Goal: Transaction & Acquisition: Purchase product/service

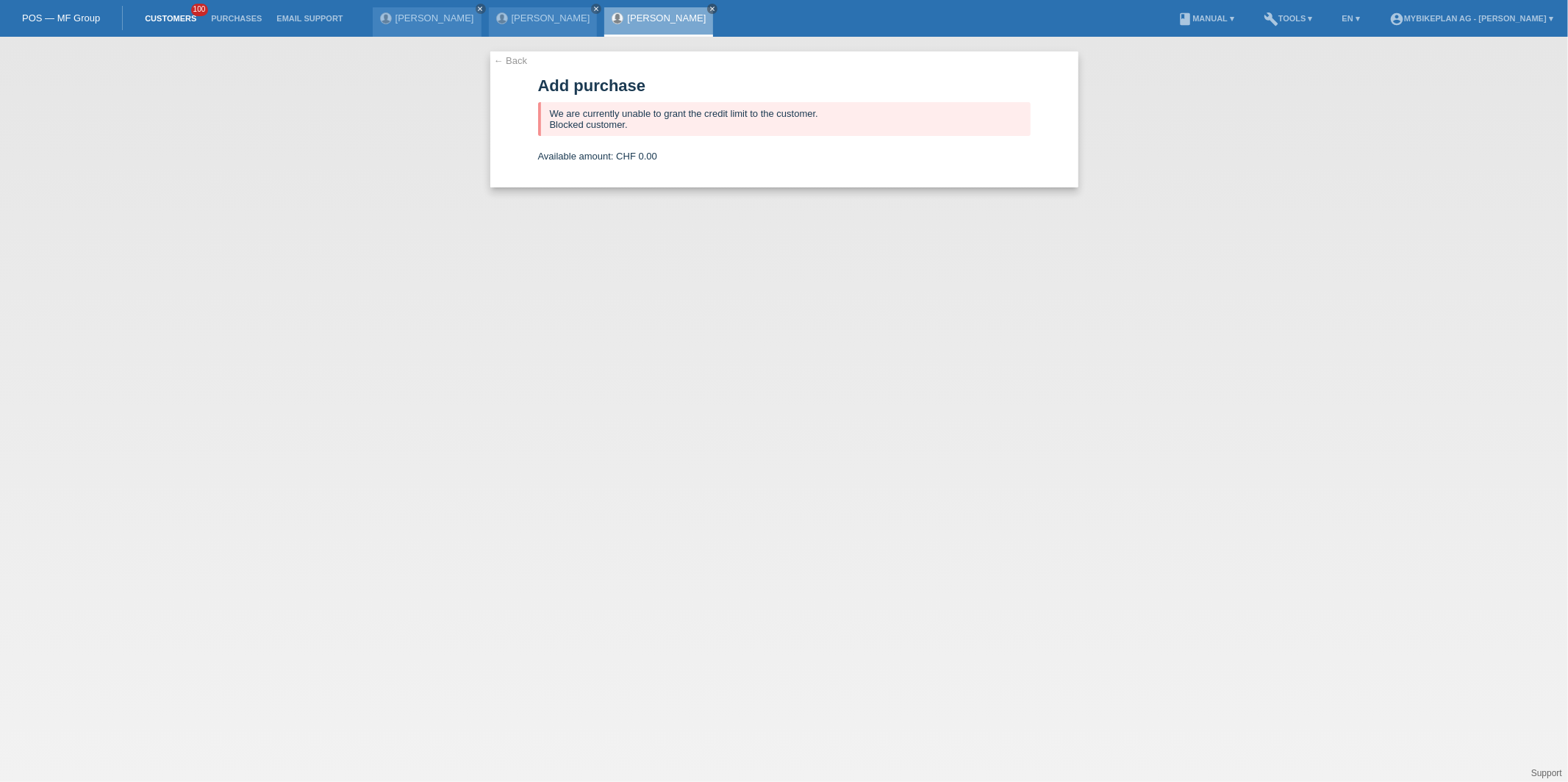
click at [186, 16] on link "Customers" at bounding box center [170, 18] width 66 height 9
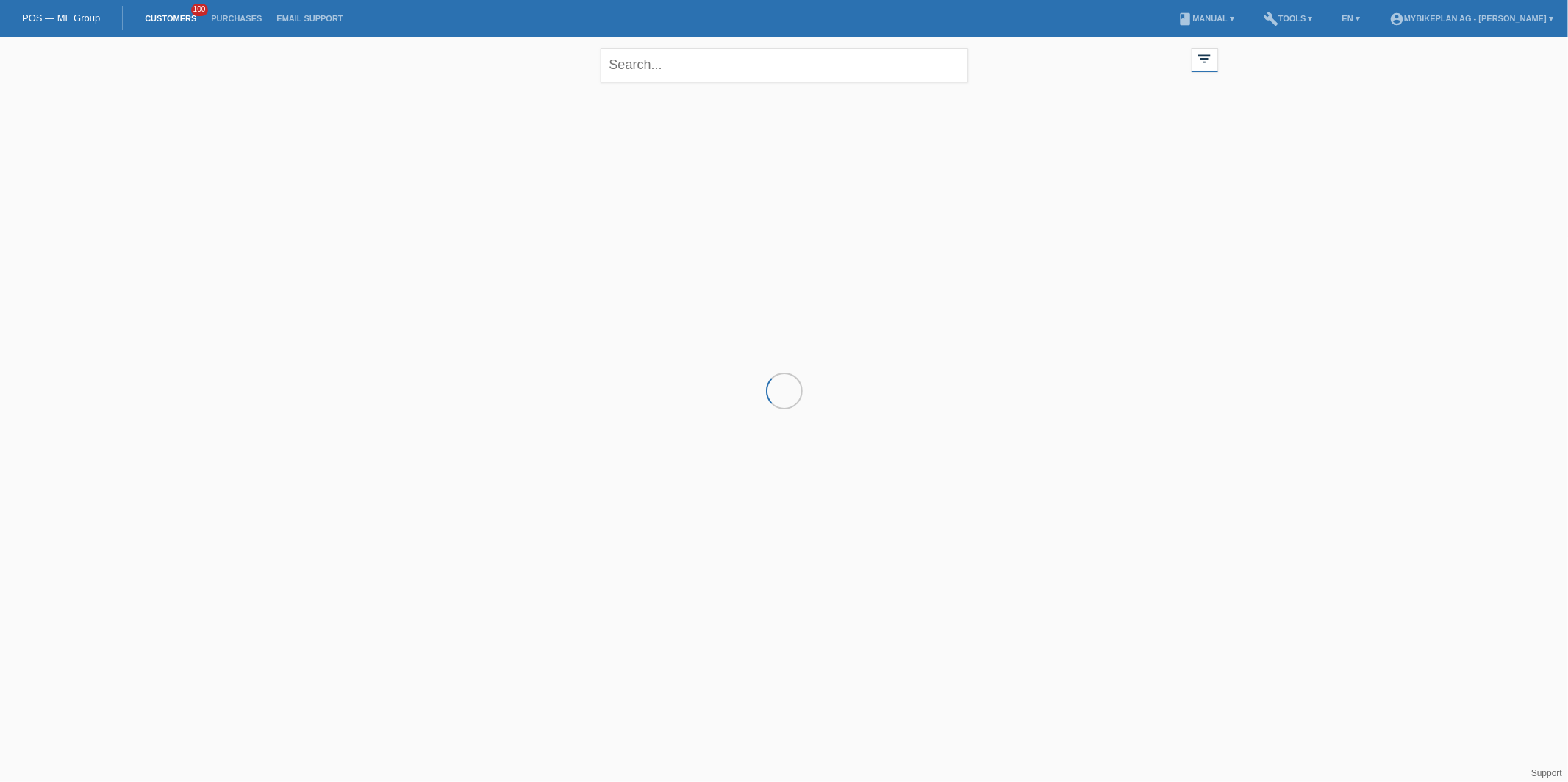
drag, startPoint x: 626, startPoint y: 88, endPoint x: 633, endPoint y: 83, distance: 8.6
click at [626, 88] on div "close" at bounding box center [784, 63] width 367 height 53
click at [651, 70] on input "text" at bounding box center [784, 65] width 367 height 34
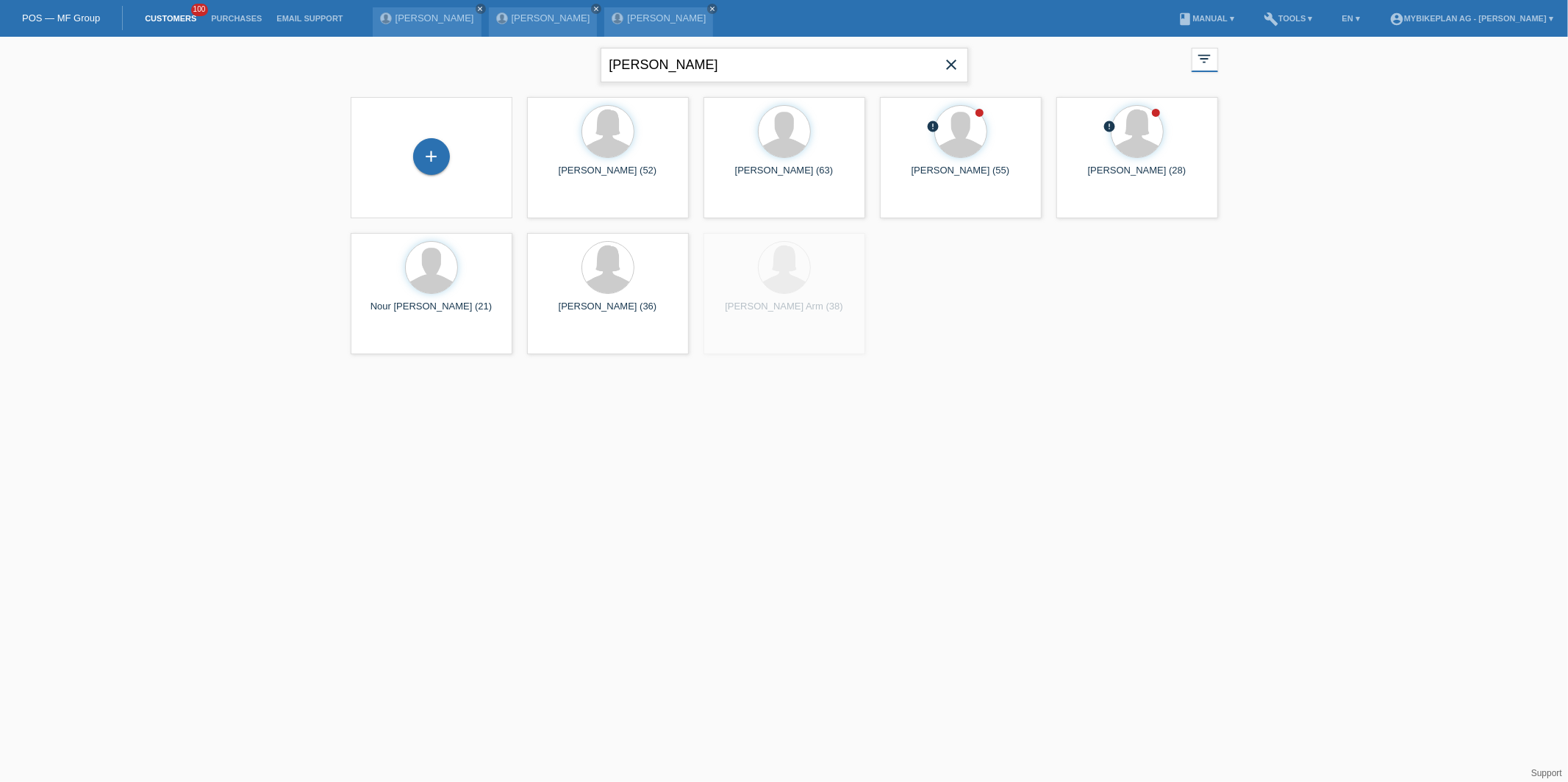
type input "francis"
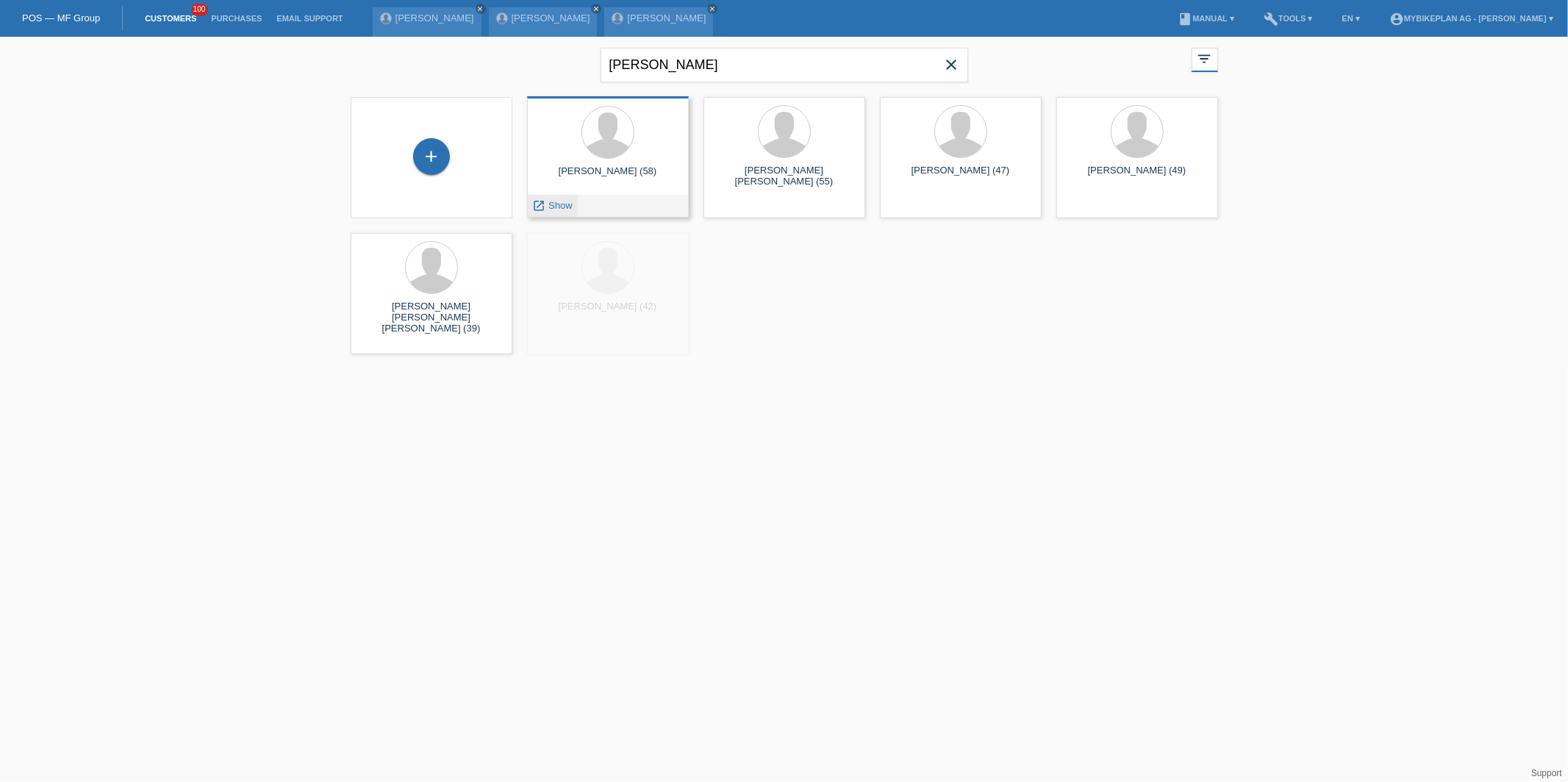
click at [540, 204] on icon "launch" at bounding box center [539, 205] width 13 height 13
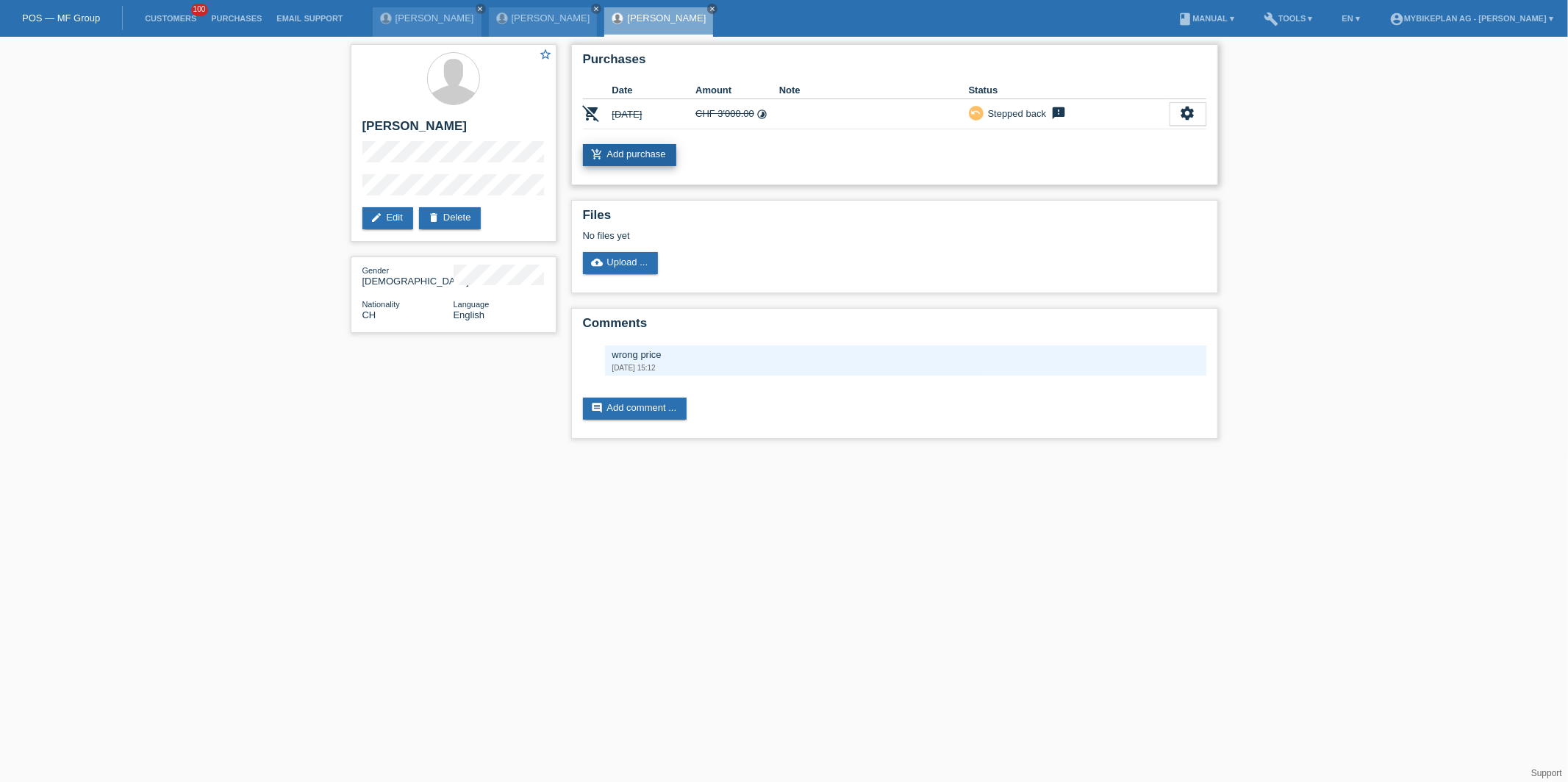
click at [638, 147] on link "add_shopping_cart Add purchase" at bounding box center [629, 155] width 93 height 22
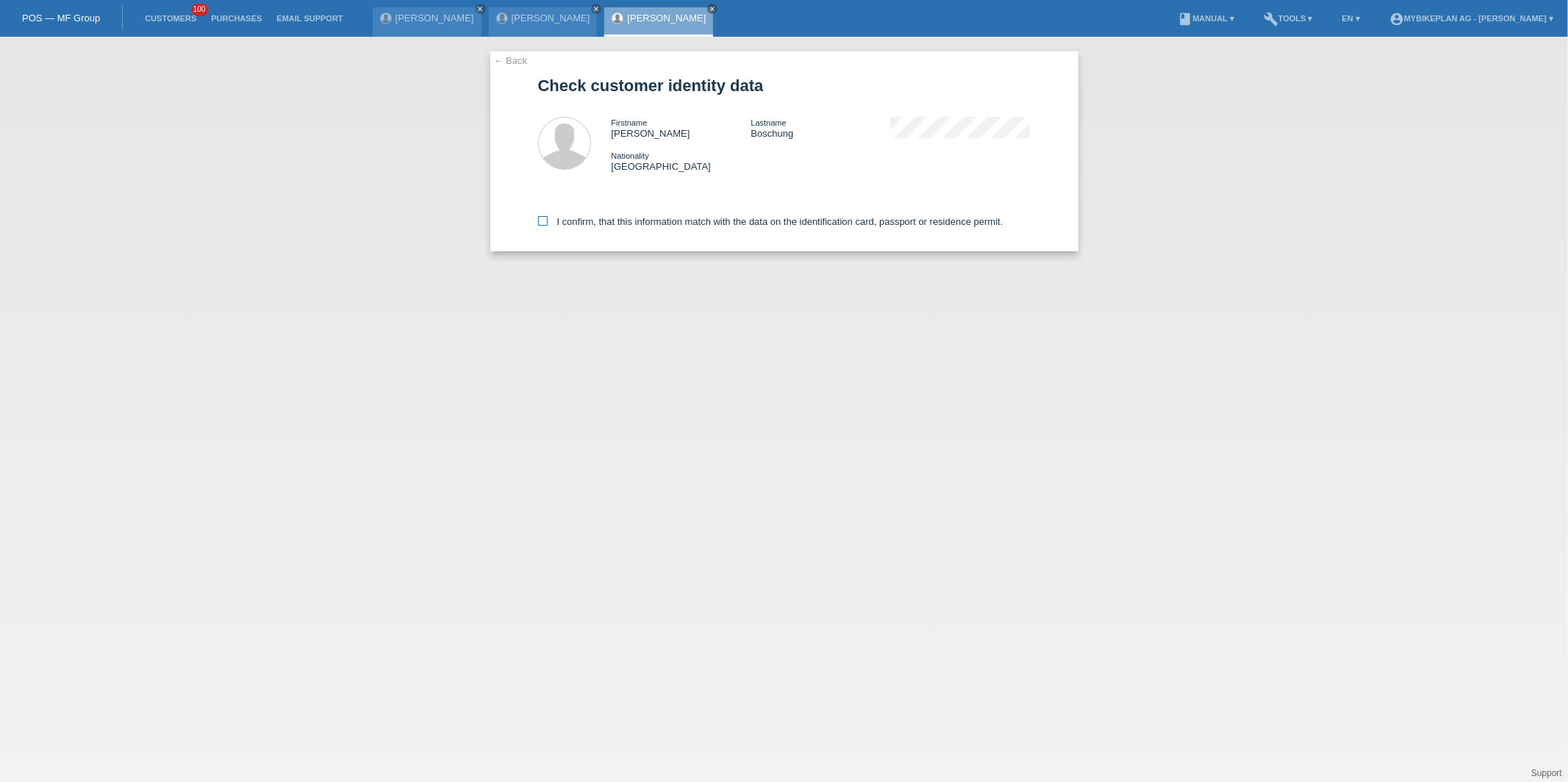
click at [594, 217] on label "I confirm, that this information match with the data on the identification card…" at bounding box center [770, 222] width 465 height 11
click at [548, 217] on input "I confirm, that this information match with the data on the identification card…" at bounding box center [543, 221] width 9 height 9
checkbox input "true"
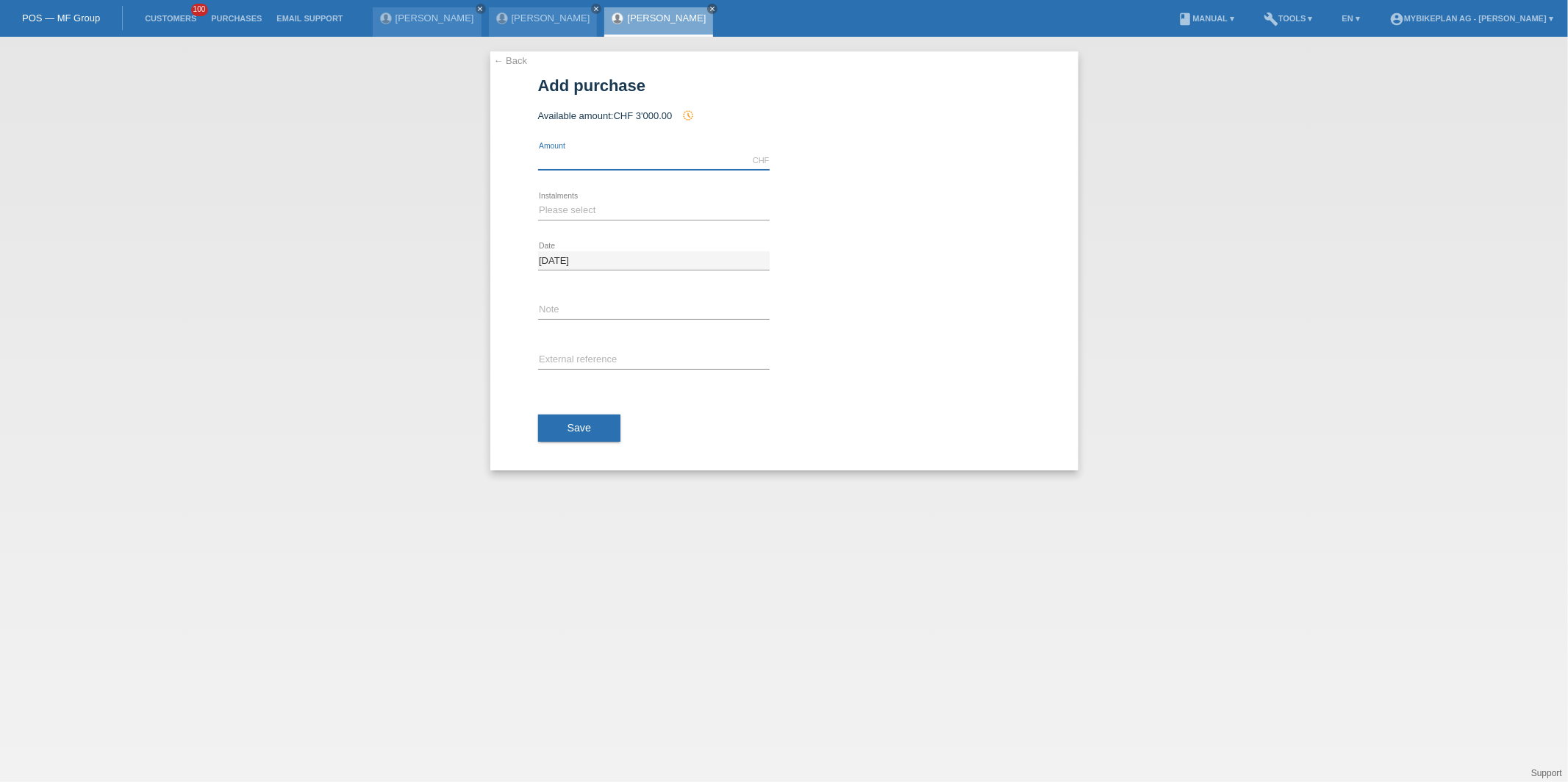
click at [616, 164] on input "text" at bounding box center [654, 161] width 231 height 19
type input "10000.00"
click at [579, 204] on select "Please select 6 instalments 12 instalments 18 instalments 24 instalments 36 ins…" at bounding box center [654, 210] width 231 height 18
select select "488"
click at [538, 202] on select "Please select 6 instalments 12 instalments 18 instalments 24 instalments 36 ins…" at bounding box center [654, 210] width 231 height 18
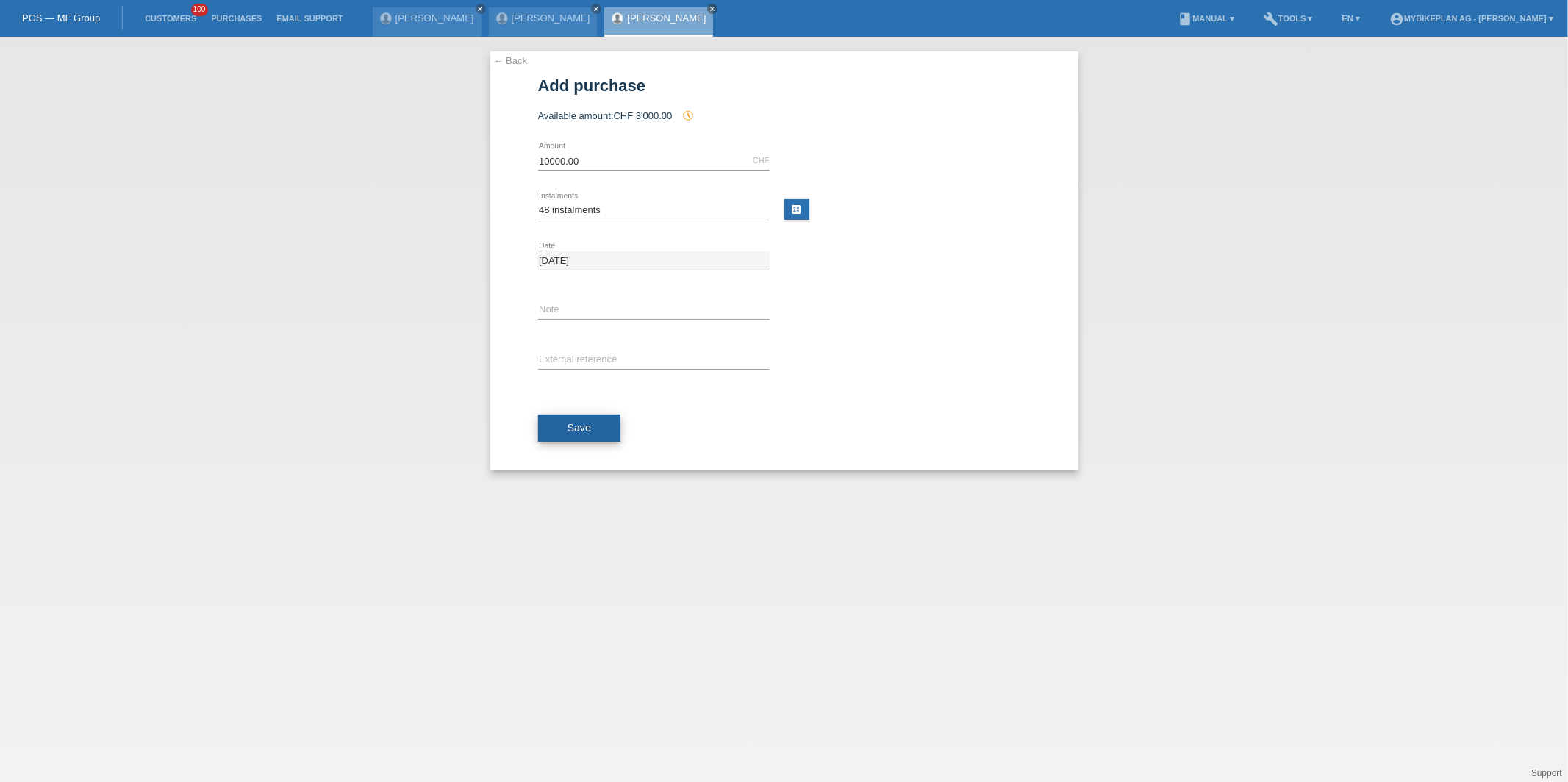
click at [570, 425] on span "Save" at bounding box center [579, 427] width 24 height 12
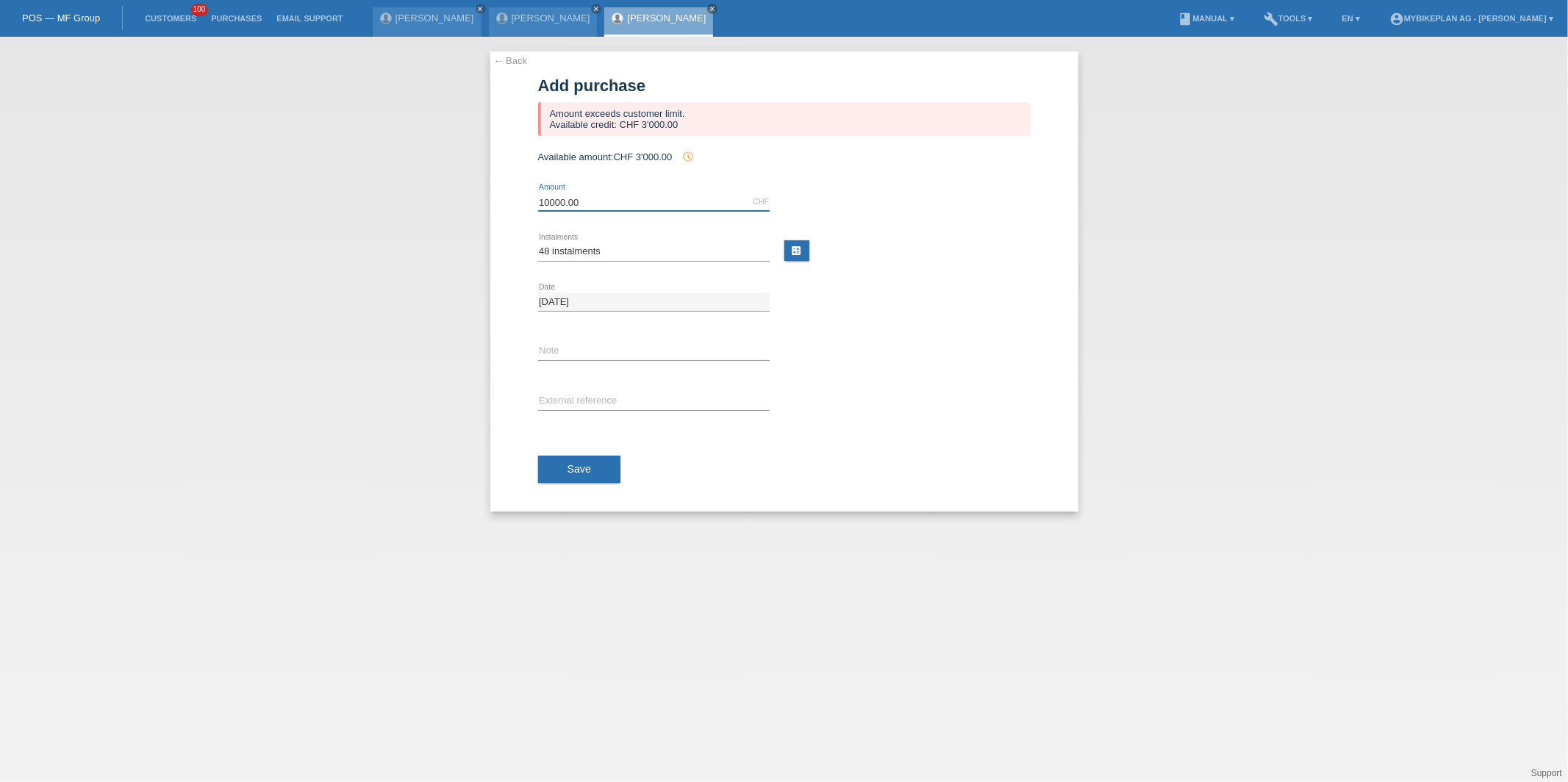
click at [577, 199] on input "10000.00" at bounding box center [654, 202] width 231 height 19
type input "3000.00"
click at [580, 483] on div "Save" at bounding box center [784, 470] width 492 height 85
click at [579, 472] on span "Save" at bounding box center [579, 469] width 24 height 12
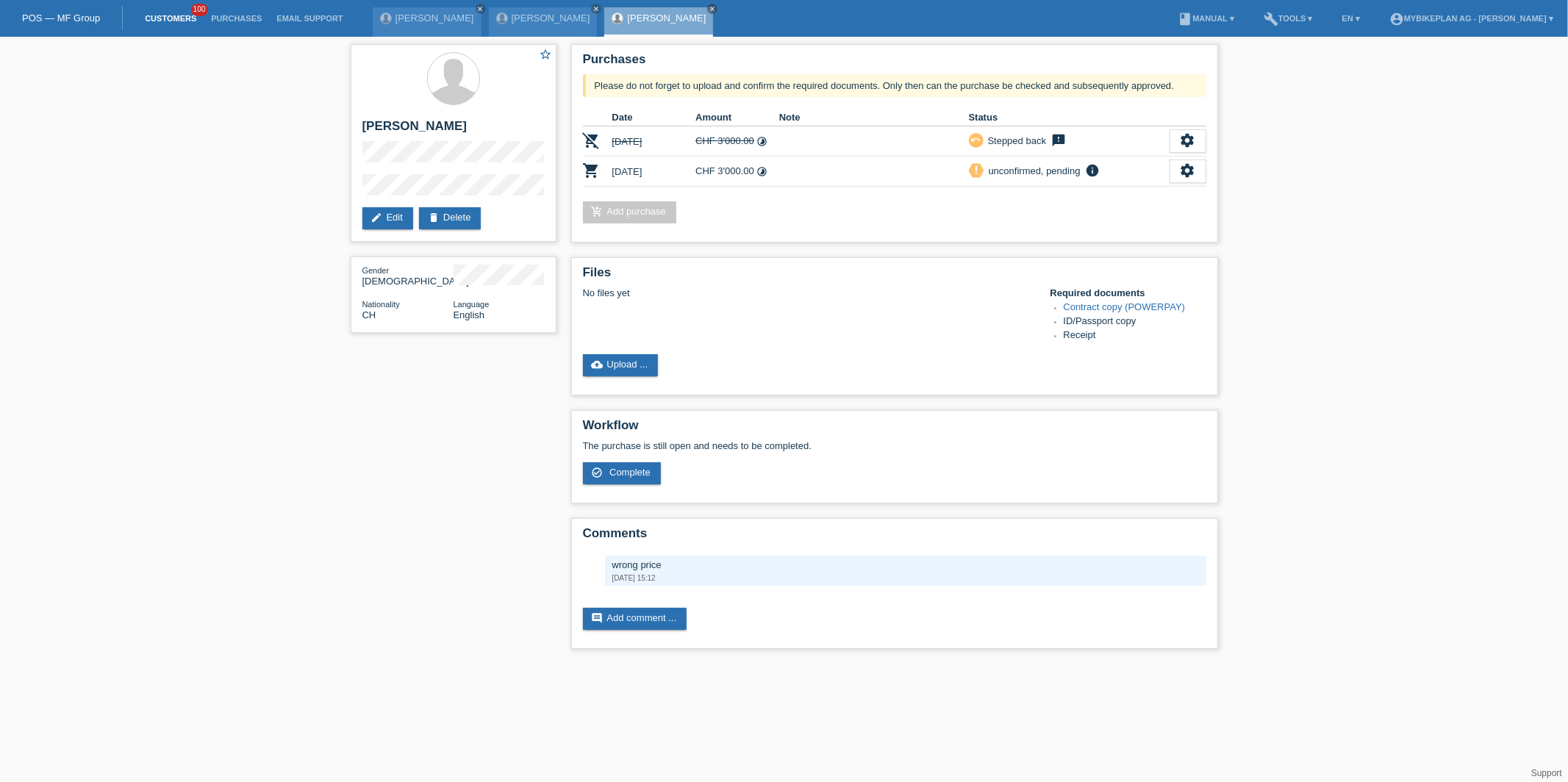
click at [166, 11] on li "Customers 100" at bounding box center [170, 19] width 66 height 37
click at [176, 26] on li "Customers 100" at bounding box center [170, 19] width 66 height 37
click at [176, 20] on link "Customers" at bounding box center [170, 18] width 66 height 9
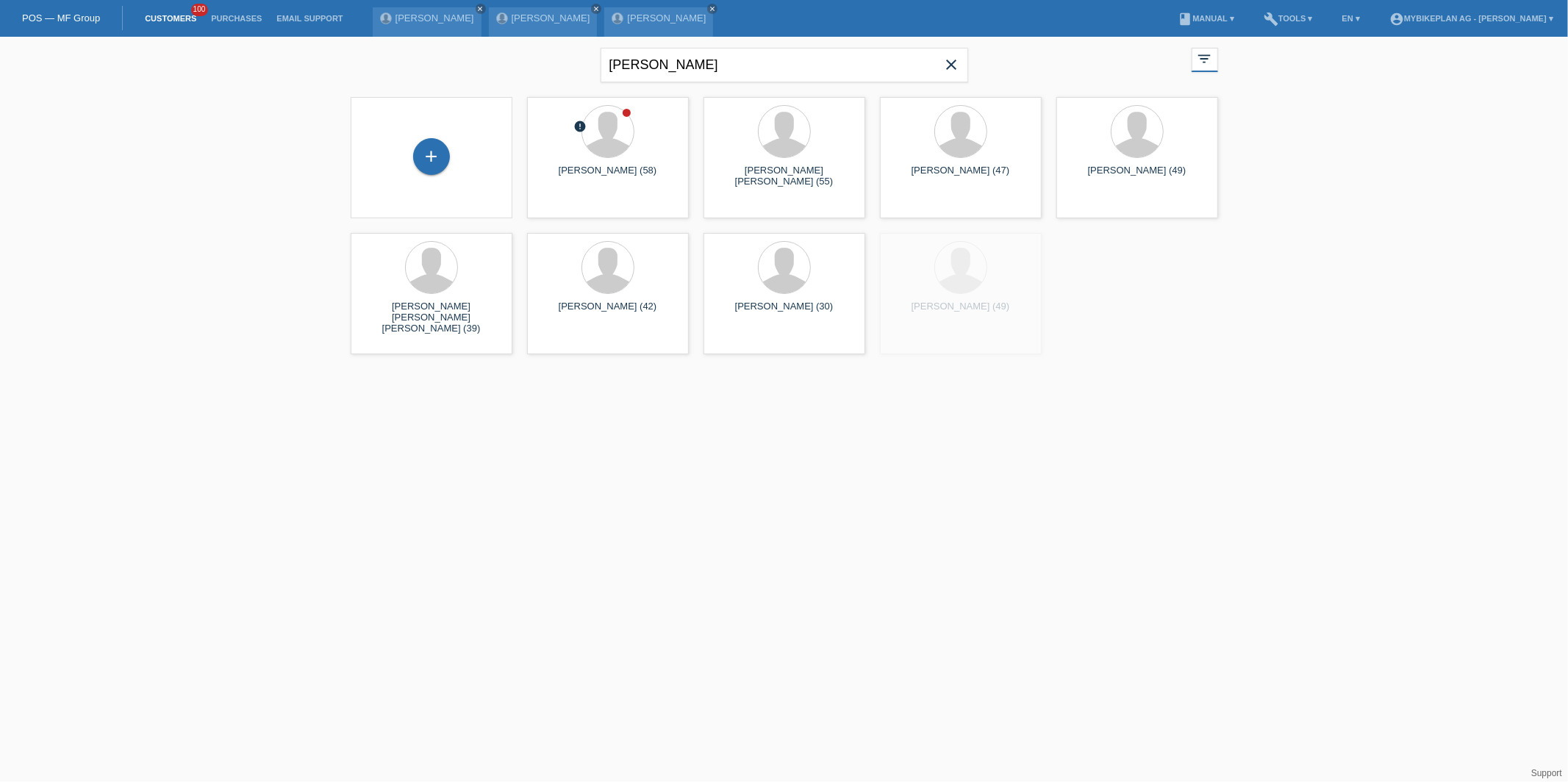
click at [959, 70] on icon "close" at bounding box center [952, 64] width 18 height 18
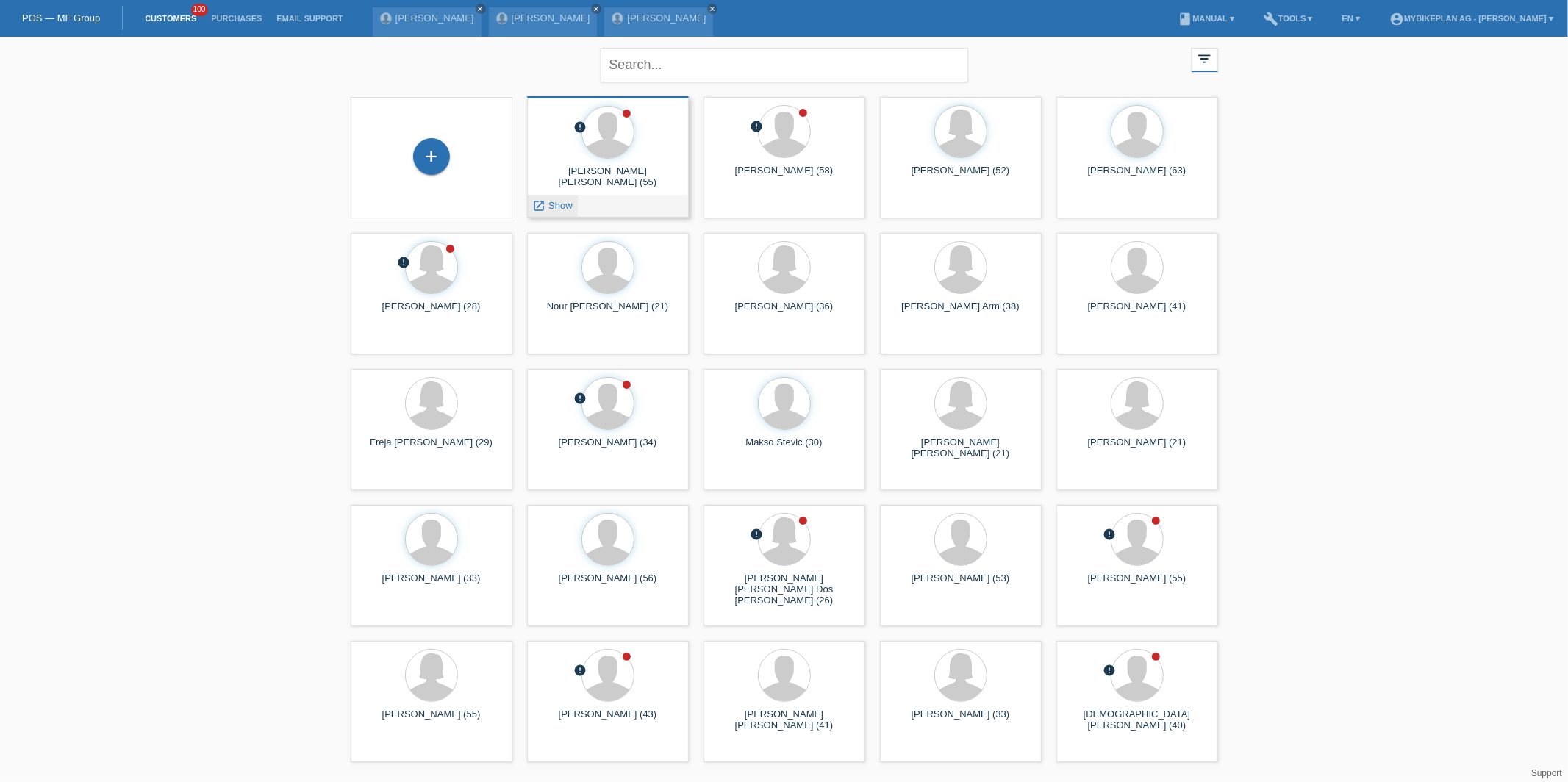
click at [555, 207] on span "Show" at bounding box center [560, 205] width 24 height 11
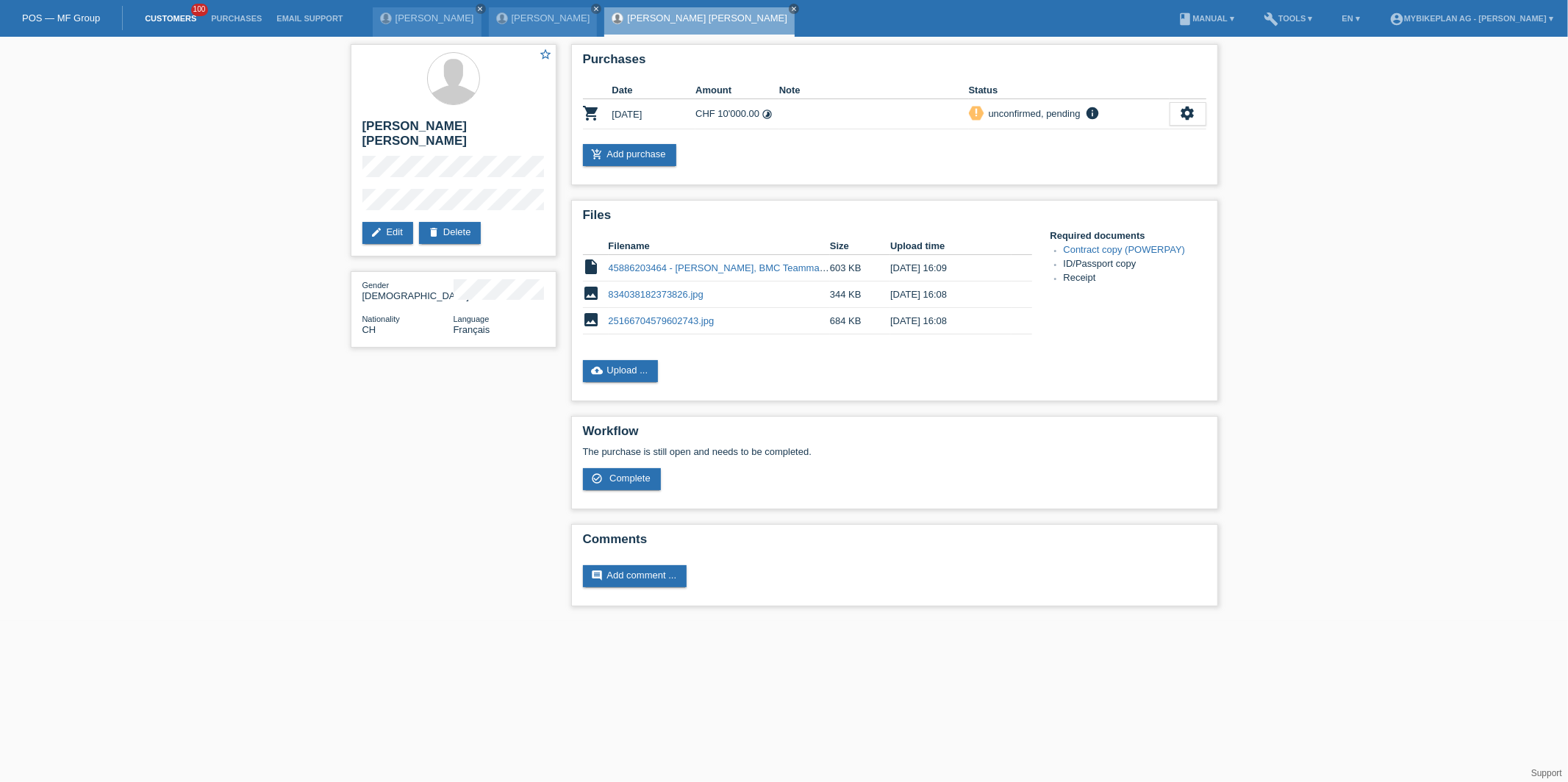
click at [173, 14] on link "Customers" at bounding box center [170, 18] width 66 height 9
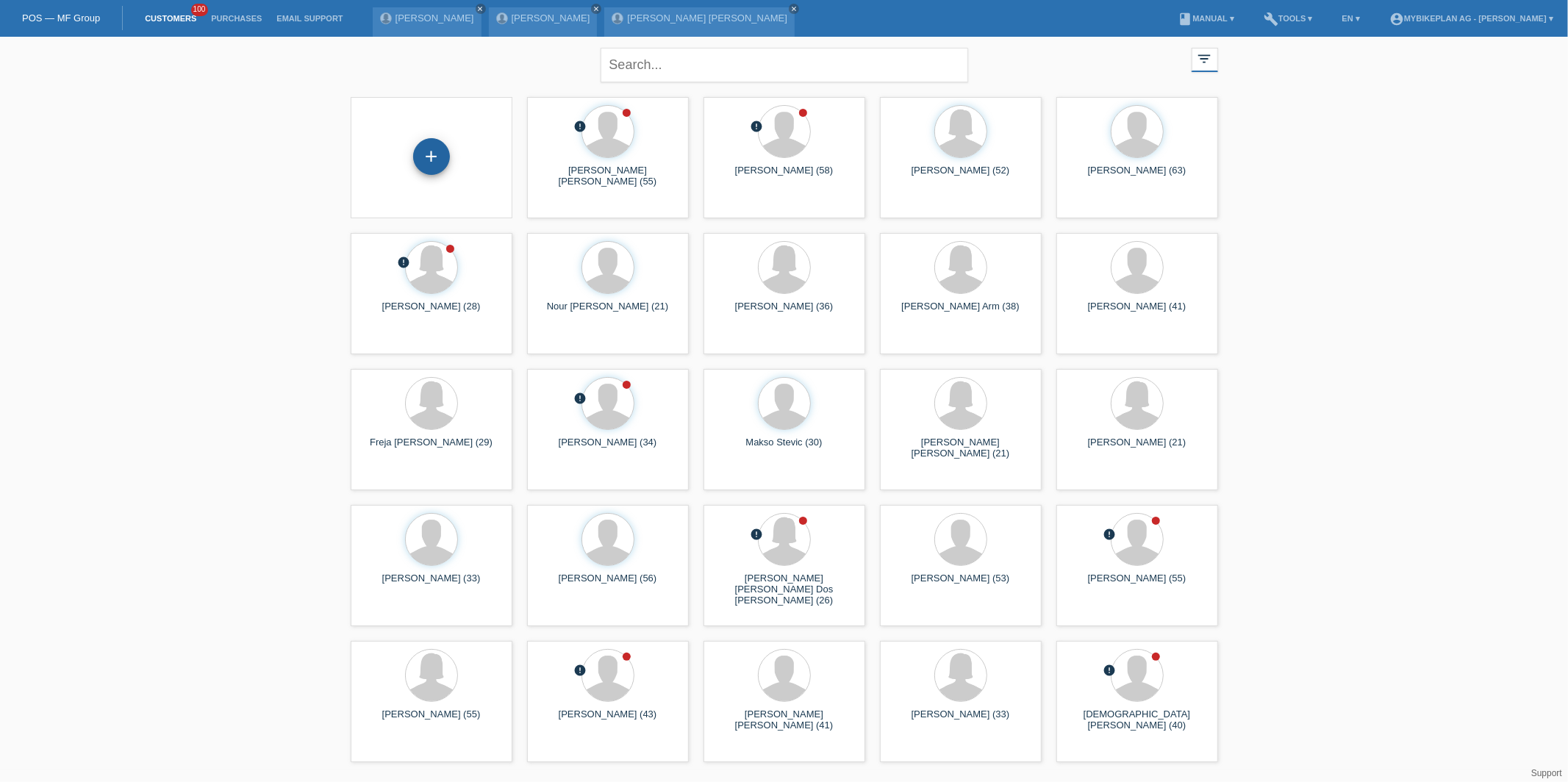
click at [434, 162] on div "+" at bounding box center [431, 156] width 35 height 25
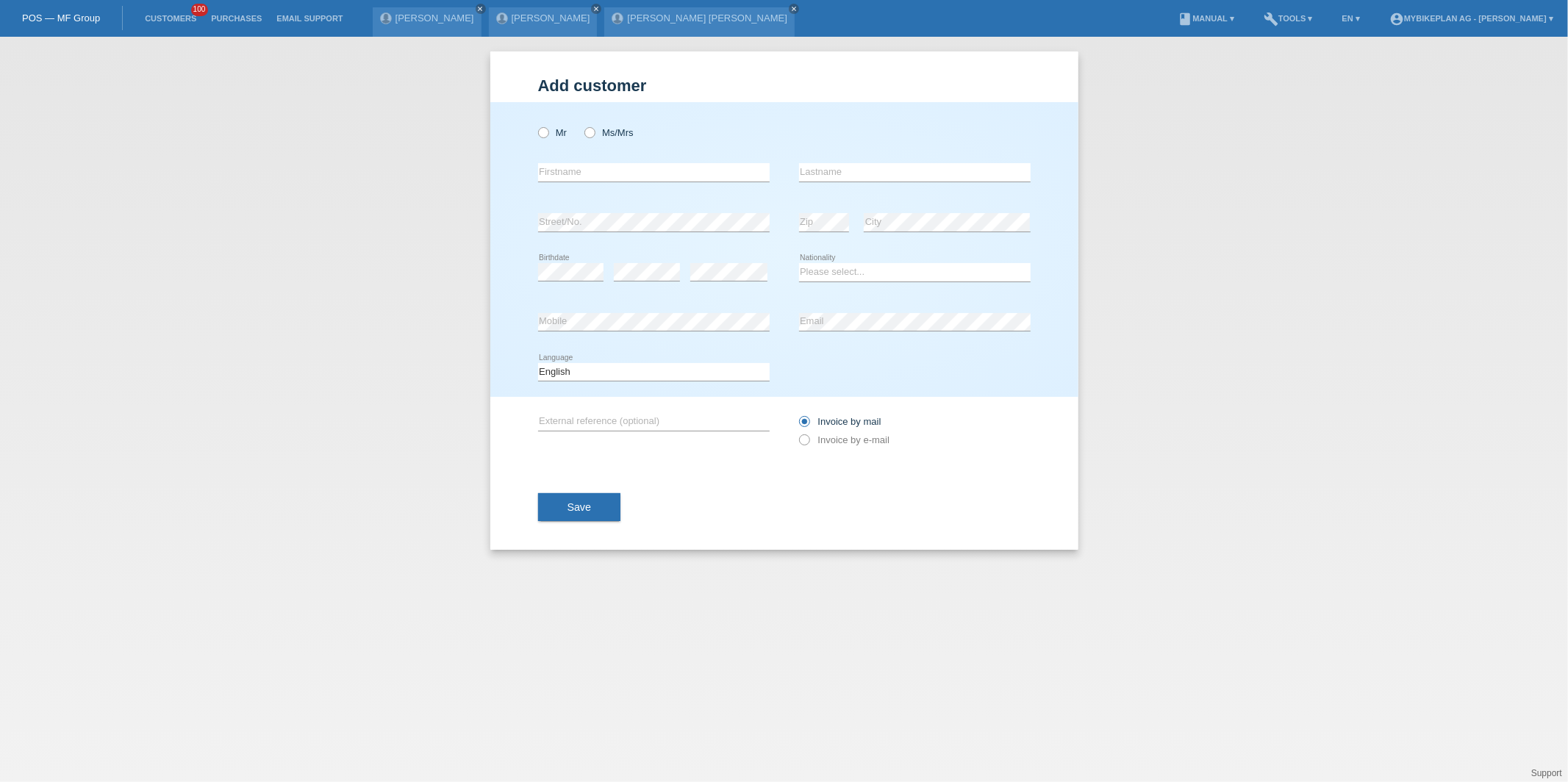
click at [550, 137] on div "Mr Ms/Mrs" at bounding box center [654, 133] width 231 height 30
click at [550, 134] on label "Mr" at bounding box center [553, 133] width 30 height 11
click at [548, 134] on input "Mr" at bounding box center [543, 132] width 9 height 9
radio input "true"
click at [555, 174] on input "text" at bounding box center [654, 173] width 231 height 19
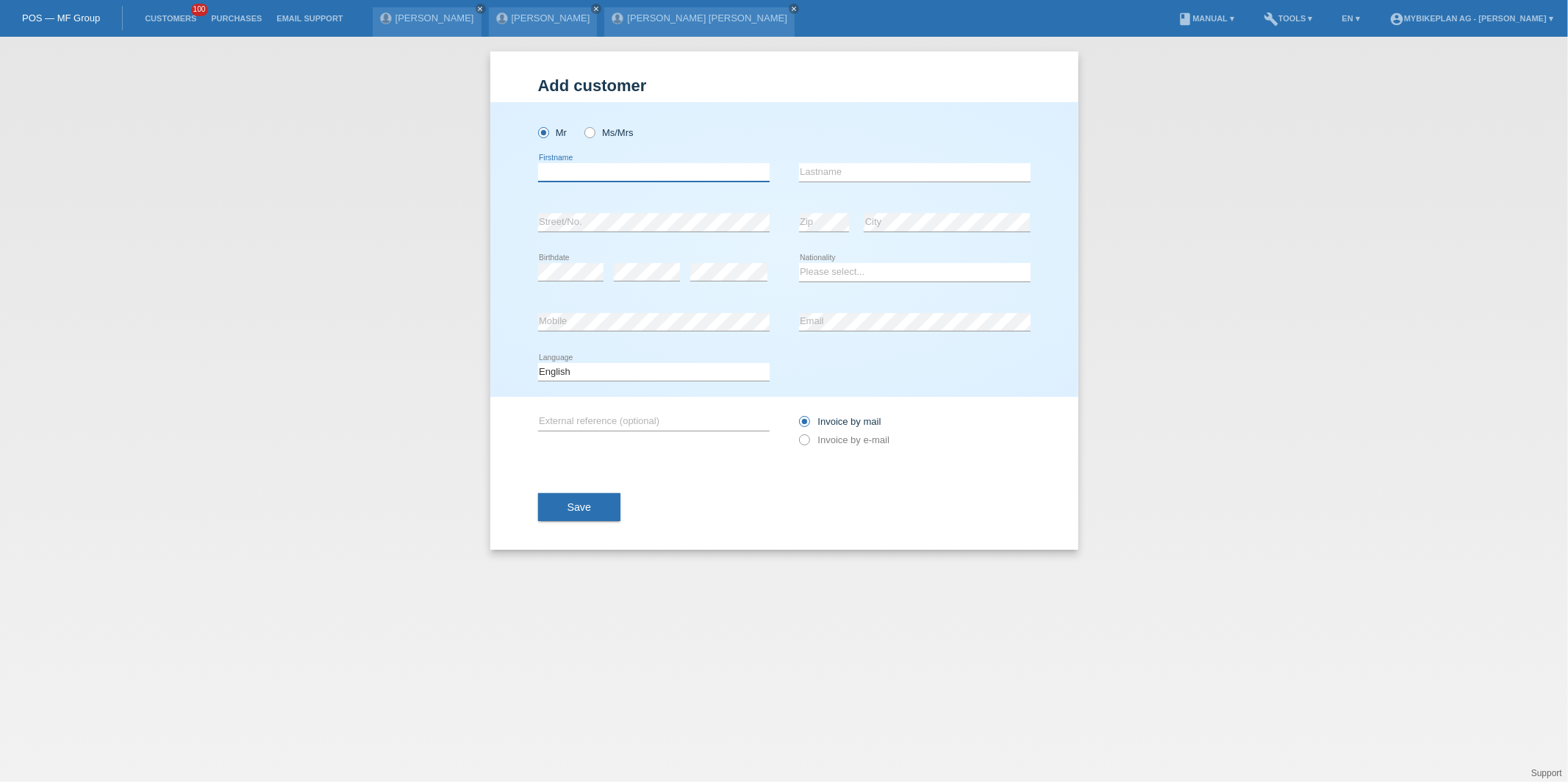
paste input "[PERSON_NAME]"
click at [571, 173] on input "[PERSON_NAME]" at bounding box center [654, 173] width 231 height 19
type input "[PERSON_NAME]"
paste input "Altindag"
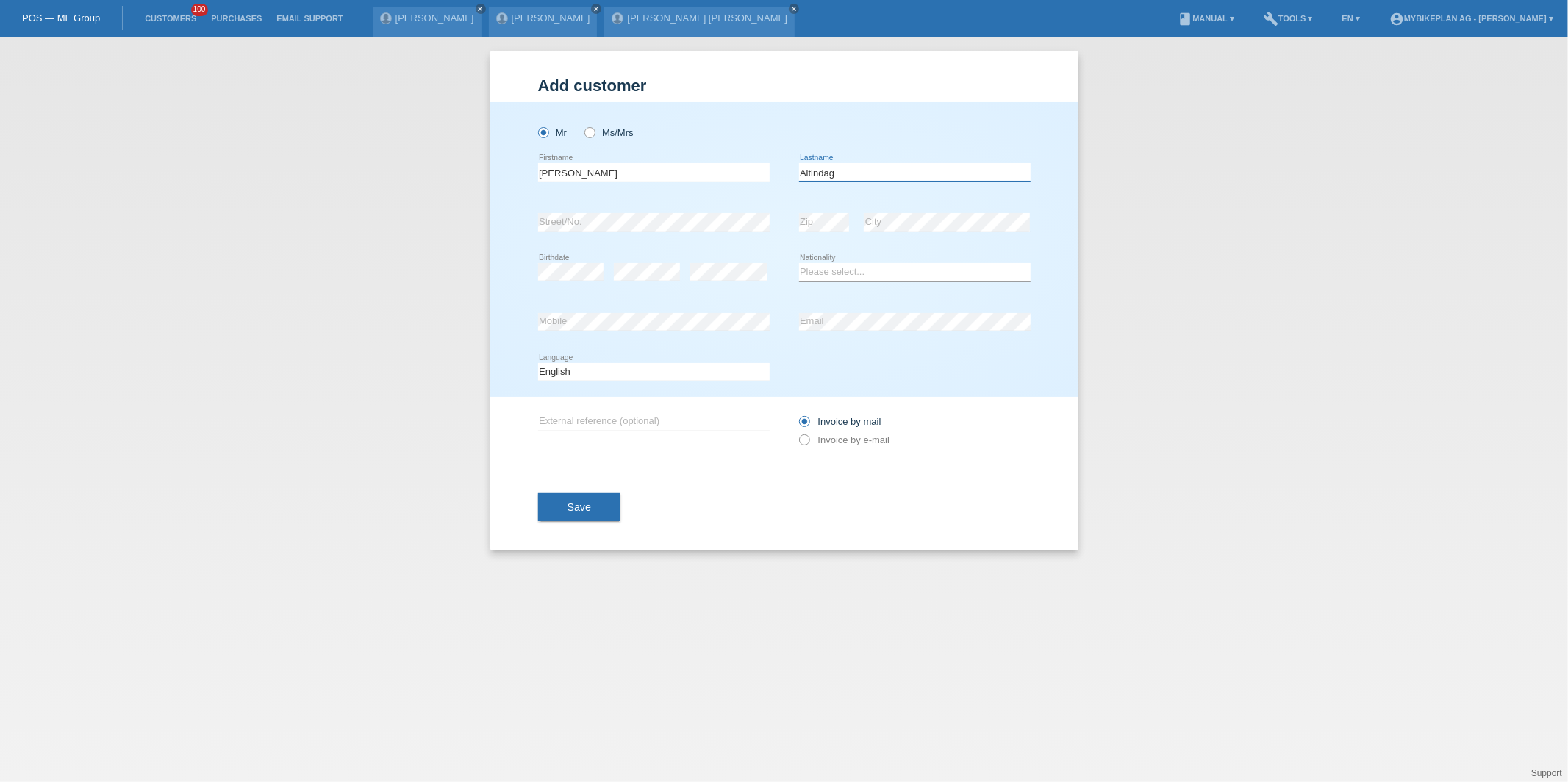
type input "Altindag"
select select "CH"
click at [559, 368] on select "Deutsch Français Italiano English" at bounding box center [654, 372] width 231 height 18
select select "de"
click at [538, 363] on select "Deutsch Français Italiano English" at bounding box center [654, 372] width 231 height 18
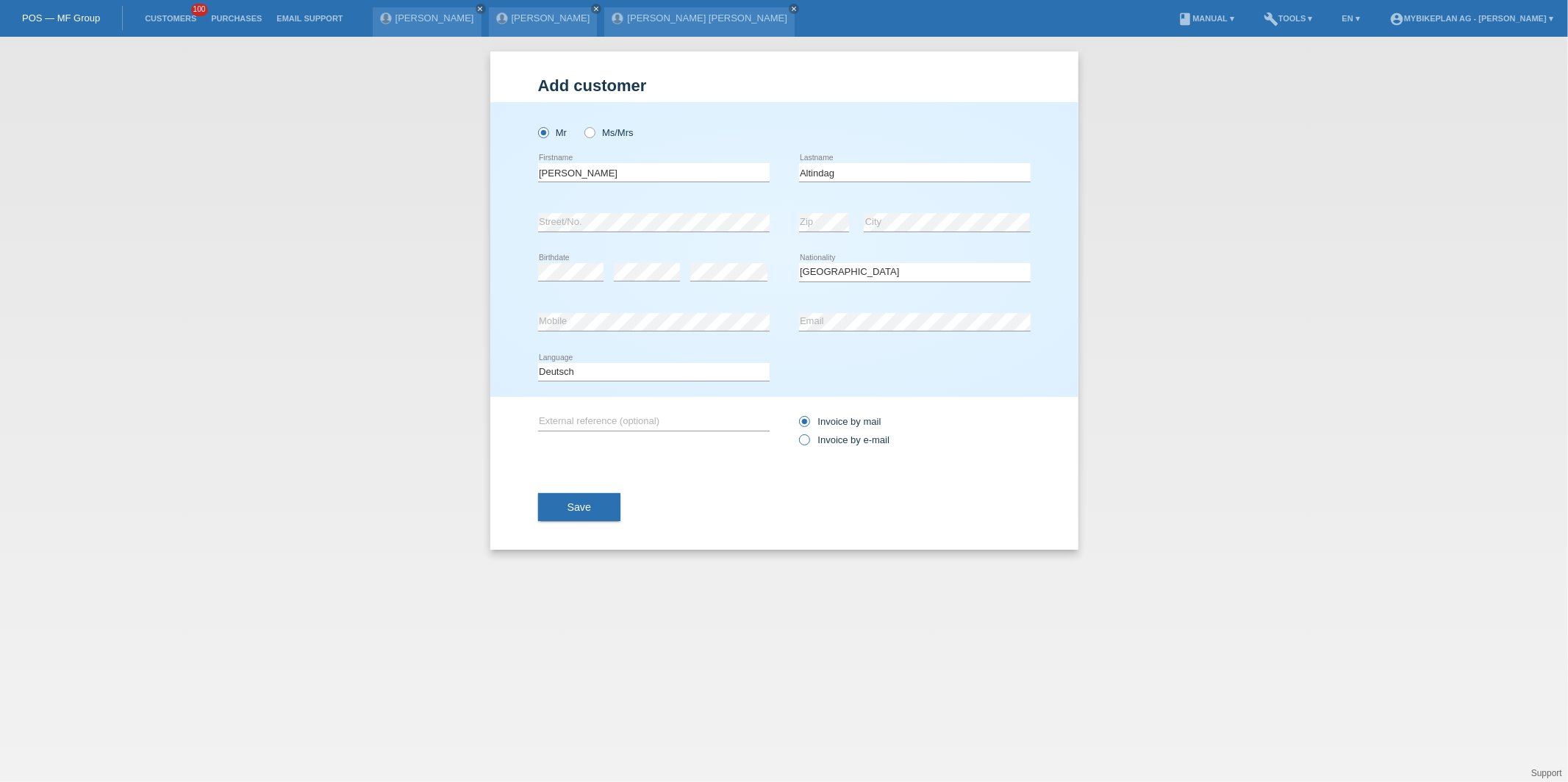
click at [834, 441] on label "Invoice by e-mail" at bounding box center [845, 440] width 91 height 11
click at [809, 441] on input "Invoice by e-mail" at bounding box center [804, 444] width 9 height 19
radio input "true"
click at [561, 499] on button "Save" at bounding box center [580, 507] width 83 height 28
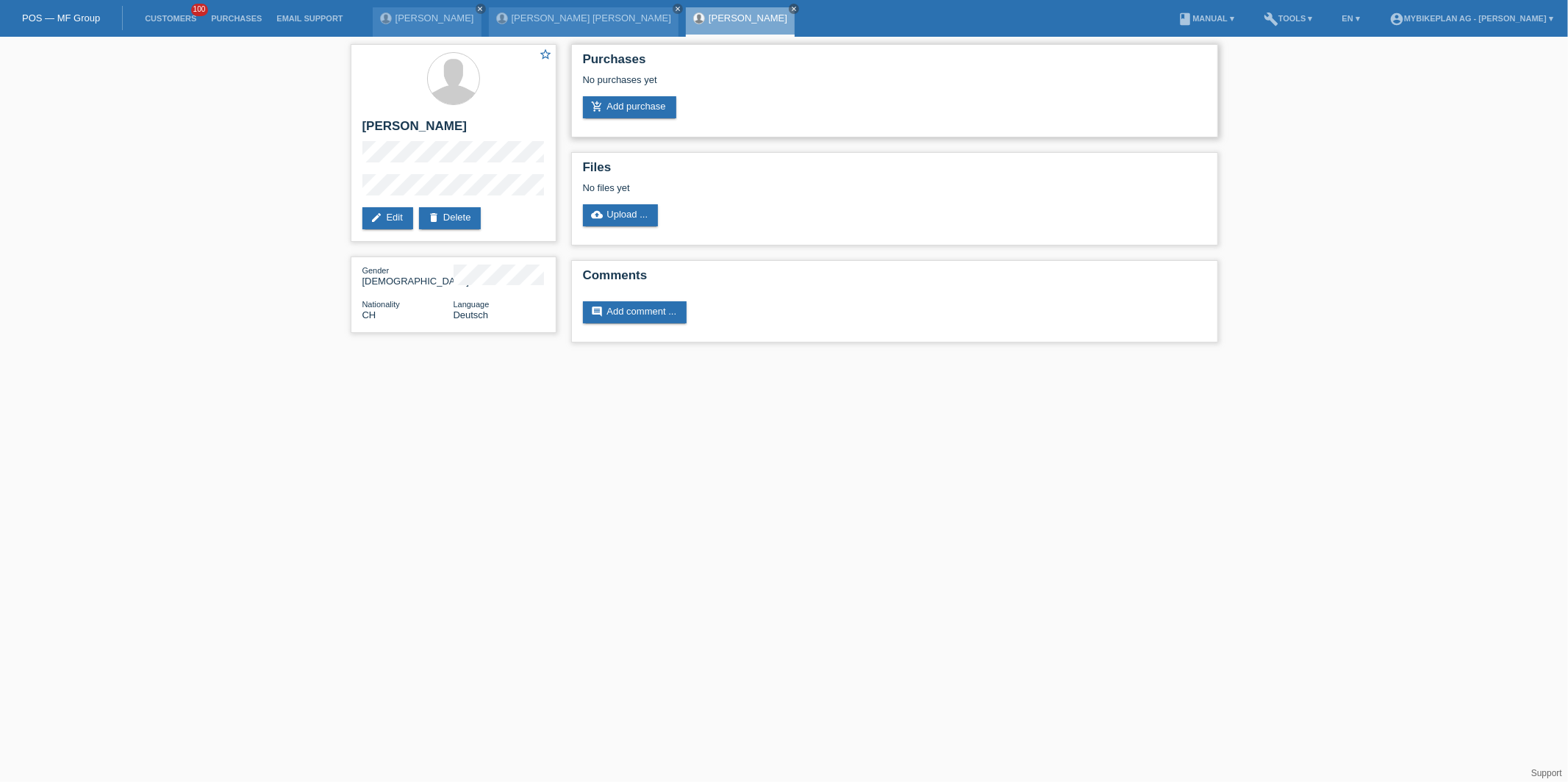
click at [669, 119] on div "Purchases No purchases yet add_shopping_cart Add purchase" at bounding box center [895, 90] width 647 height 93
click at [669, 109] on link "add_shopping_cart Add purchase" at bounding box center [629, 107] width 93 height 22
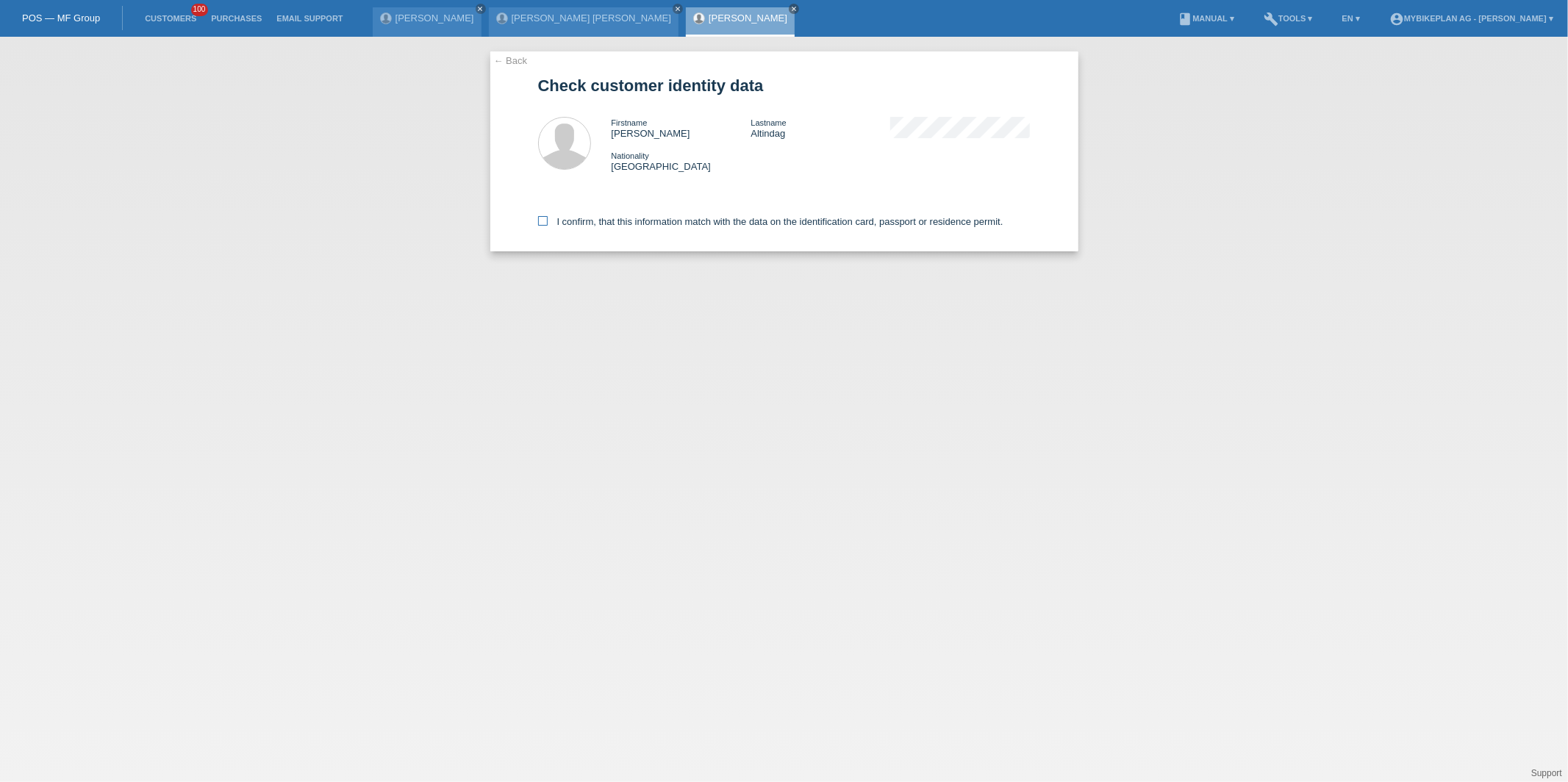
click at [552, 224] on label "I confirm, that this information match with the data on the identification card…" at bounding box center [770, 222] width 465 height 11
click at [548, 224] on input "I confirm, that this information match with the data on the identification card…" at bounding box center [543, 221] width 9 height 9
checkbox input "true"
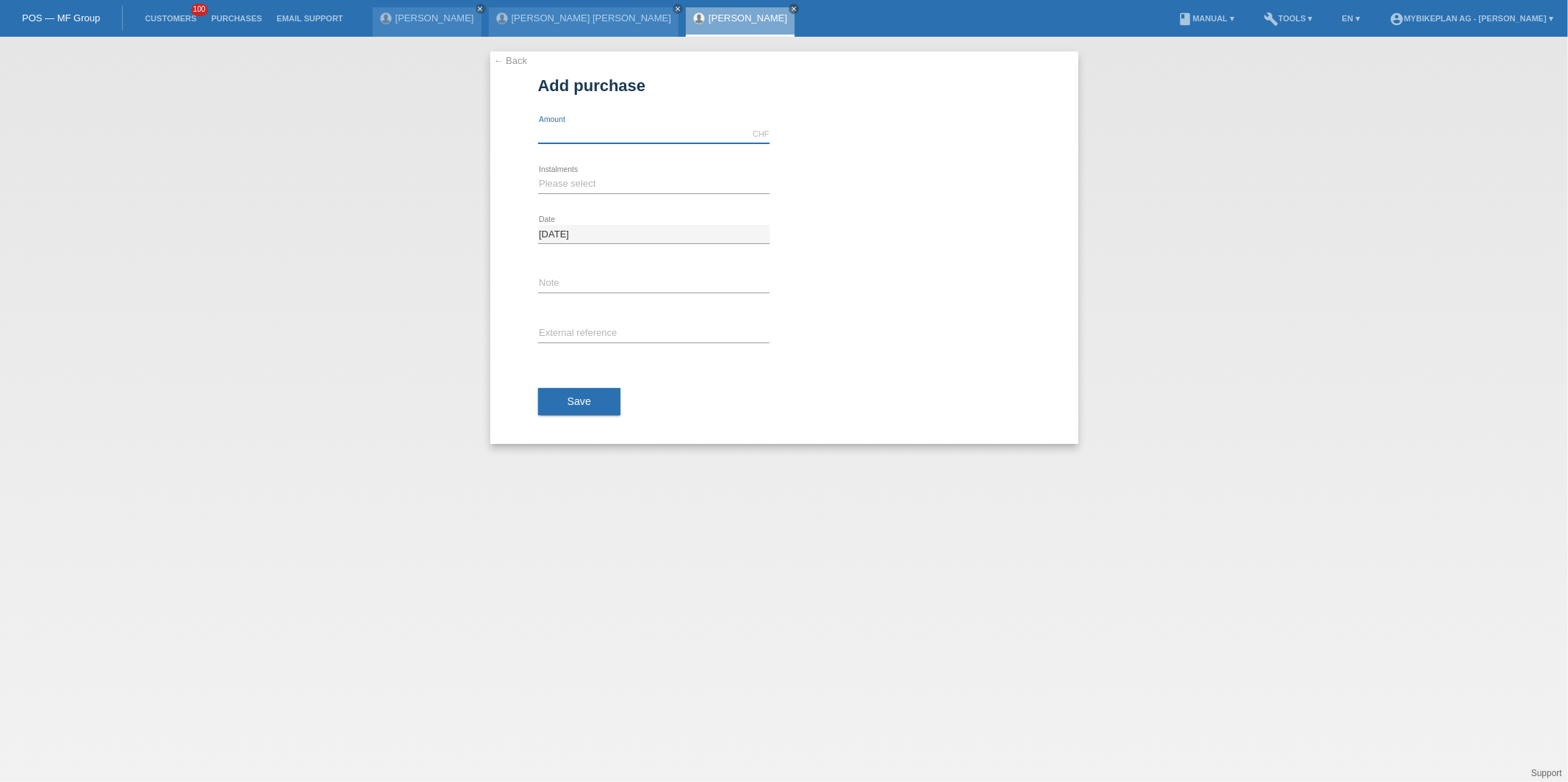
click at [602, 134] on input "text" at bounding box center [654, 134] width 231 height 19
type input "4799.00"
click at [557, 180] on select "Please select 6 instalments 12 instalments 18 instalments 24 instalments 36 ins…" at bounding box center [654, 184] width 231 height 18
select select "488"
click at [538, 175] on select "Please select 6 instalments 12 instalments 18 instalments 24 instalments 36 ins…" at bounding box center [654, 184] width 231 height 18
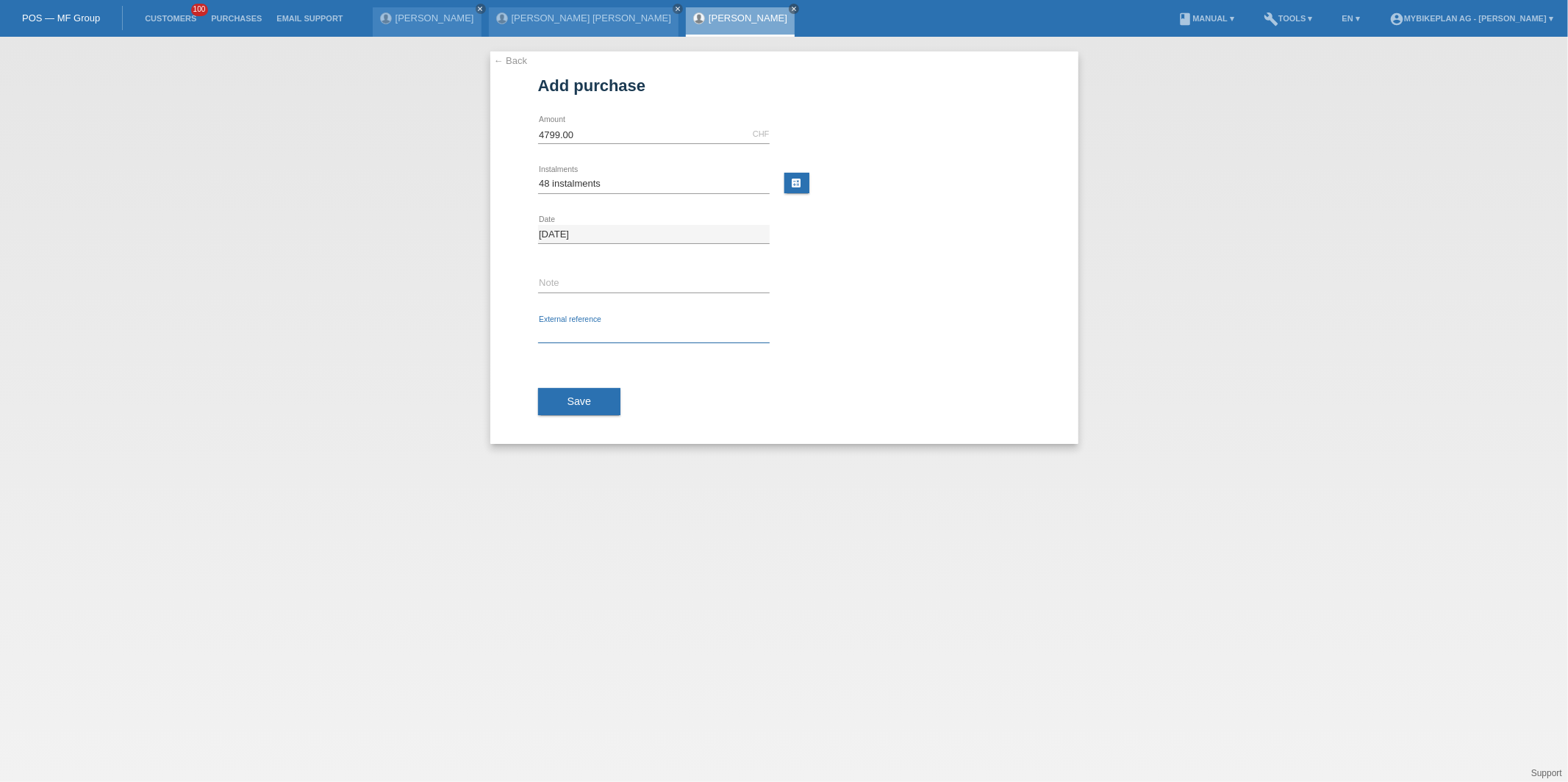
click at [568, 330] on input "text" at bounding box center [654, 334] width 231 height 19
paste input "45905765296"
type input "45905765296"
click at [577, 391] on button "Save" at bounding box center [580, 402] width 83 height 28
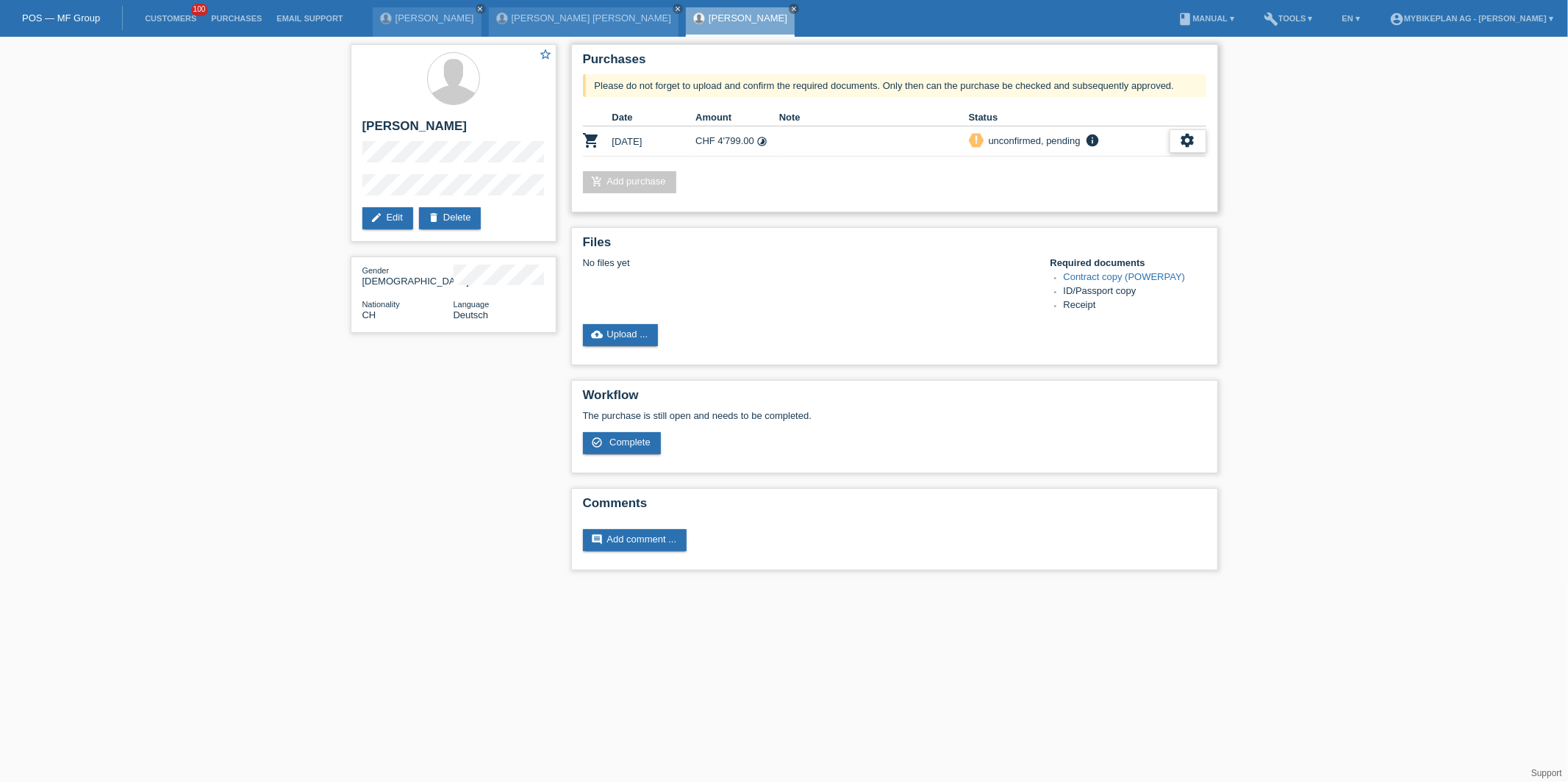
click at [1196, 142] on div "settings" at bounding box center [1188, 141] width 37 height 23
click at [1120, 166] on div "fullscreen Show" at bounding box center [1091, 164] width 222 height 22
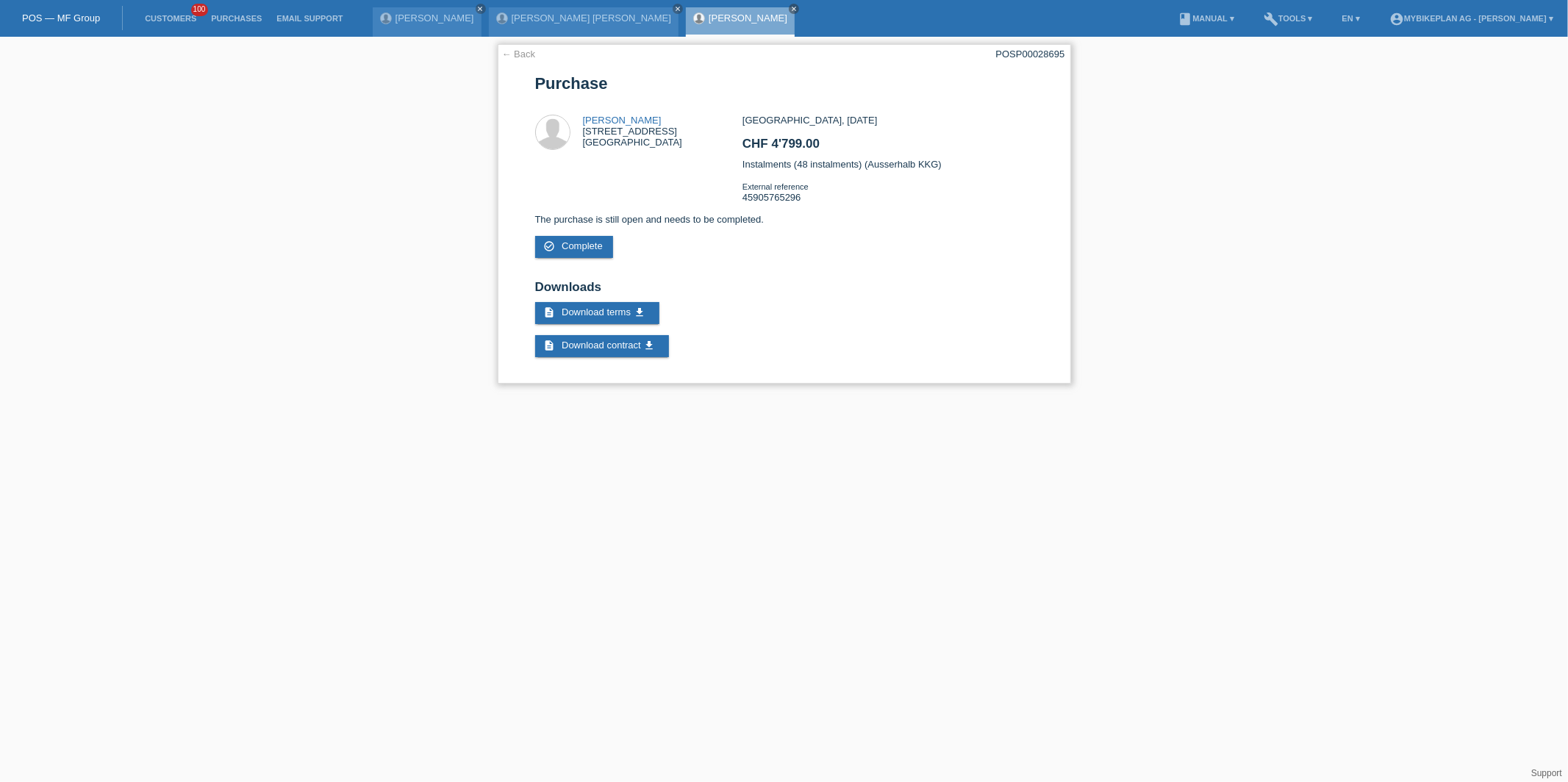
click at [1009, 59] on div "← Back POSP00028695 Purchase Deniz Altindag Kolosseumstrasse 24 9008 St. Gallen…" at bounding box center [784, 213] width 573 height 340
click at [1013, 54] on div "POSP00028695" at bounding box center [1030, 54] width 69 height 11
copy div "POSP00028695"
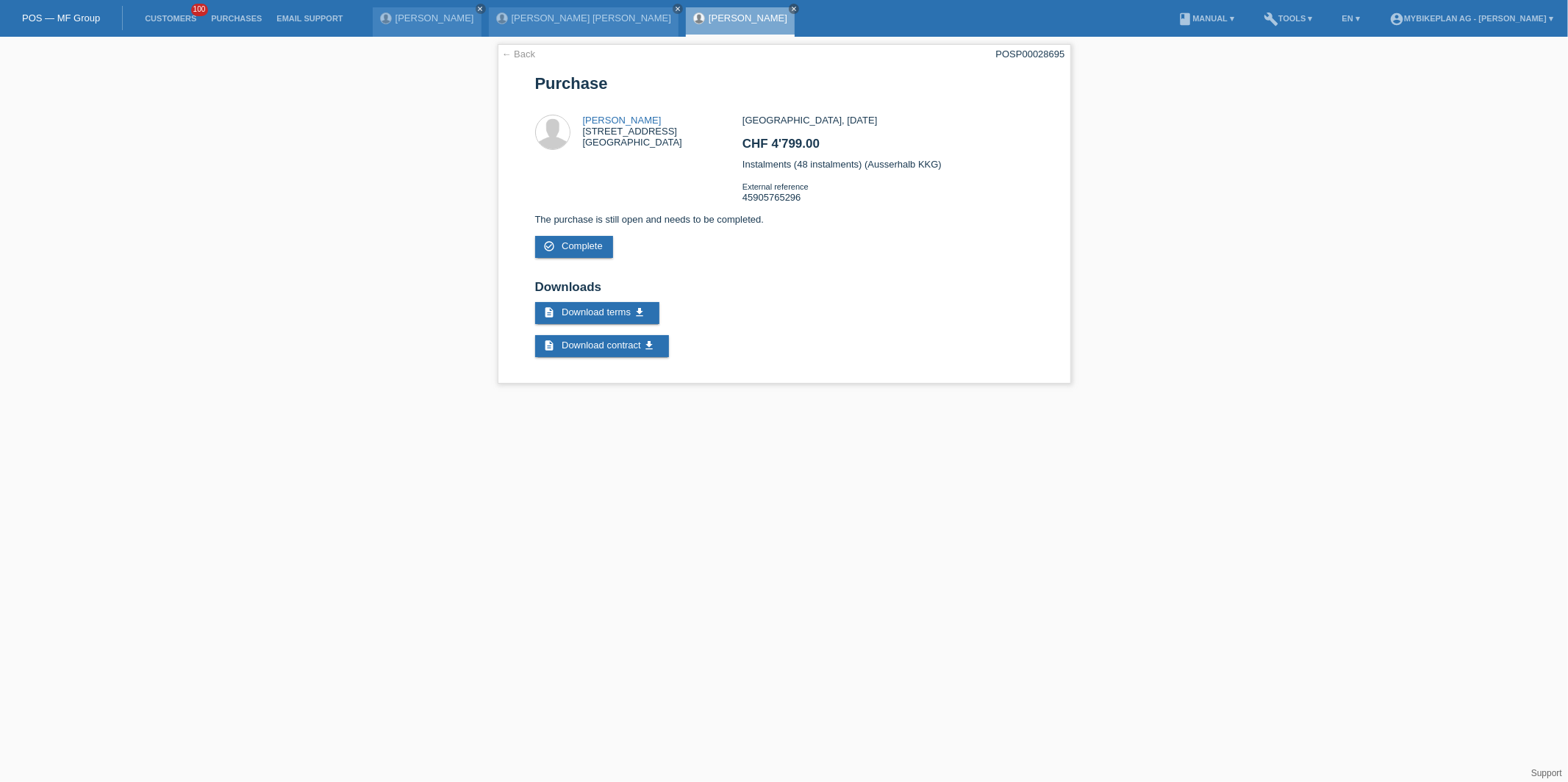
click at [175, 12] on li "Customers 100" at bounding box center [170, 19] width 66 height 37
click at [183, 19] on link "Customers" at bounding box center [170, 18] width 66 height 9
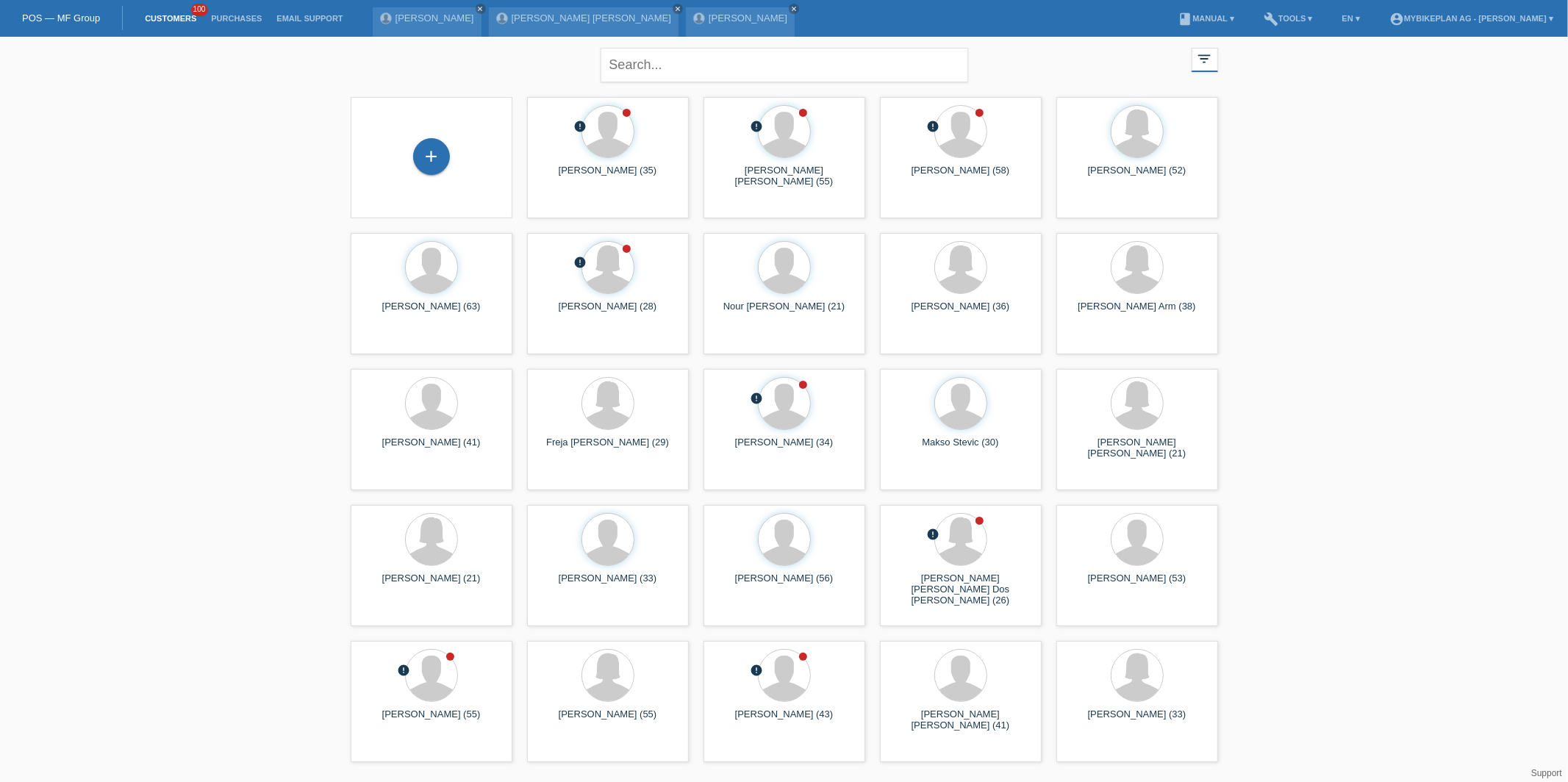
drag, startPoint x: 403, startPoint y: 121, endPoint x: 402, endPoint y: 130, distance: 9.1
click at [402, 121] on div "+" at bounding box center [431, 157] width 162 height 121
click at [420, 156] on div "+" at bounding box center [431, 156] width 37 height 37
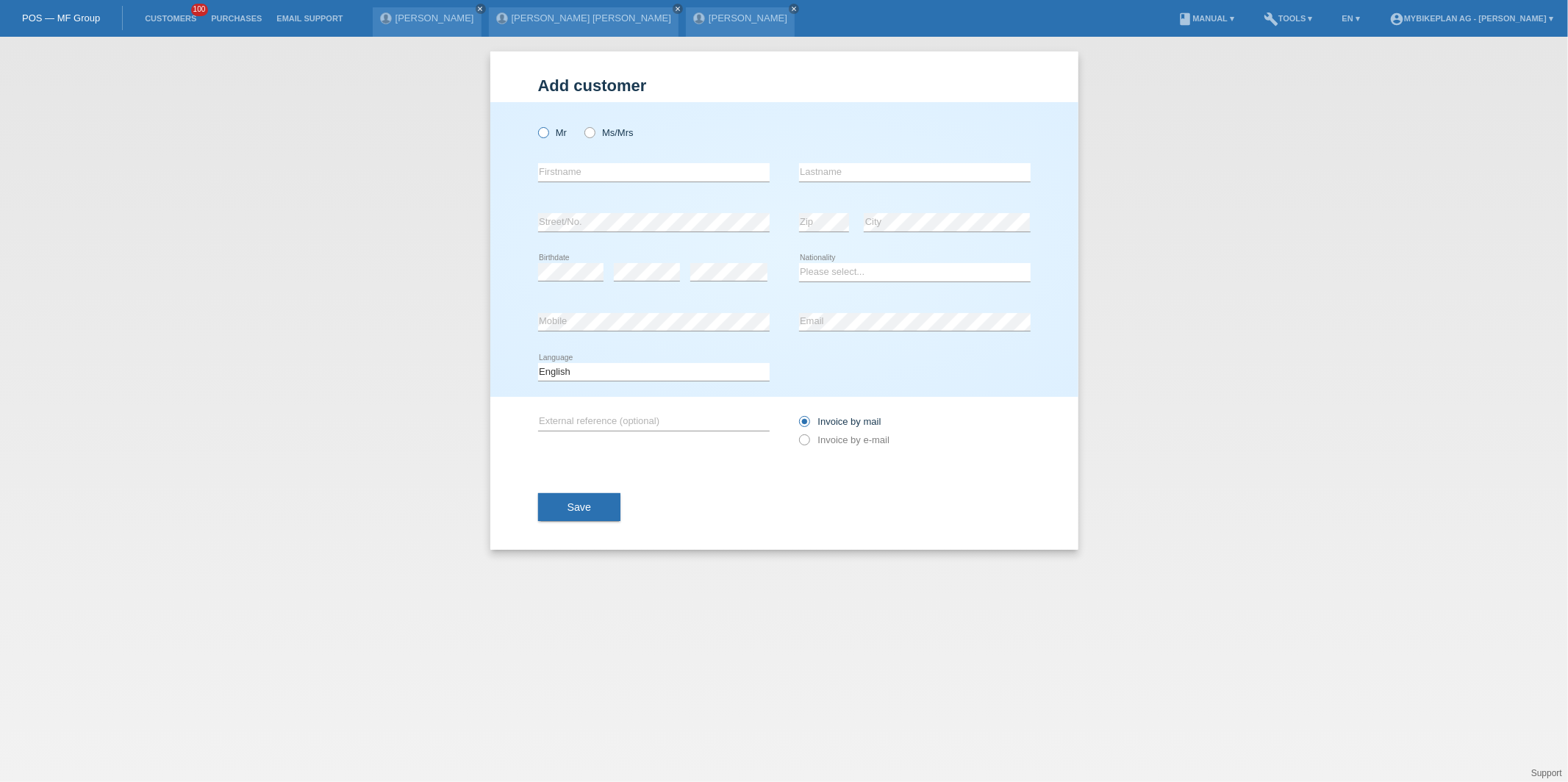
click at [535, 125] on icon at bounding box center [535, 125] width 0 height 0
click at [547, 137] on input "Mr" at bounding box center [543, 132] width 9 height 9
radio input "true"
click at [554, 174] on input "text" at bounding box center [654, 173] width 231 height 19
type input "Darko"
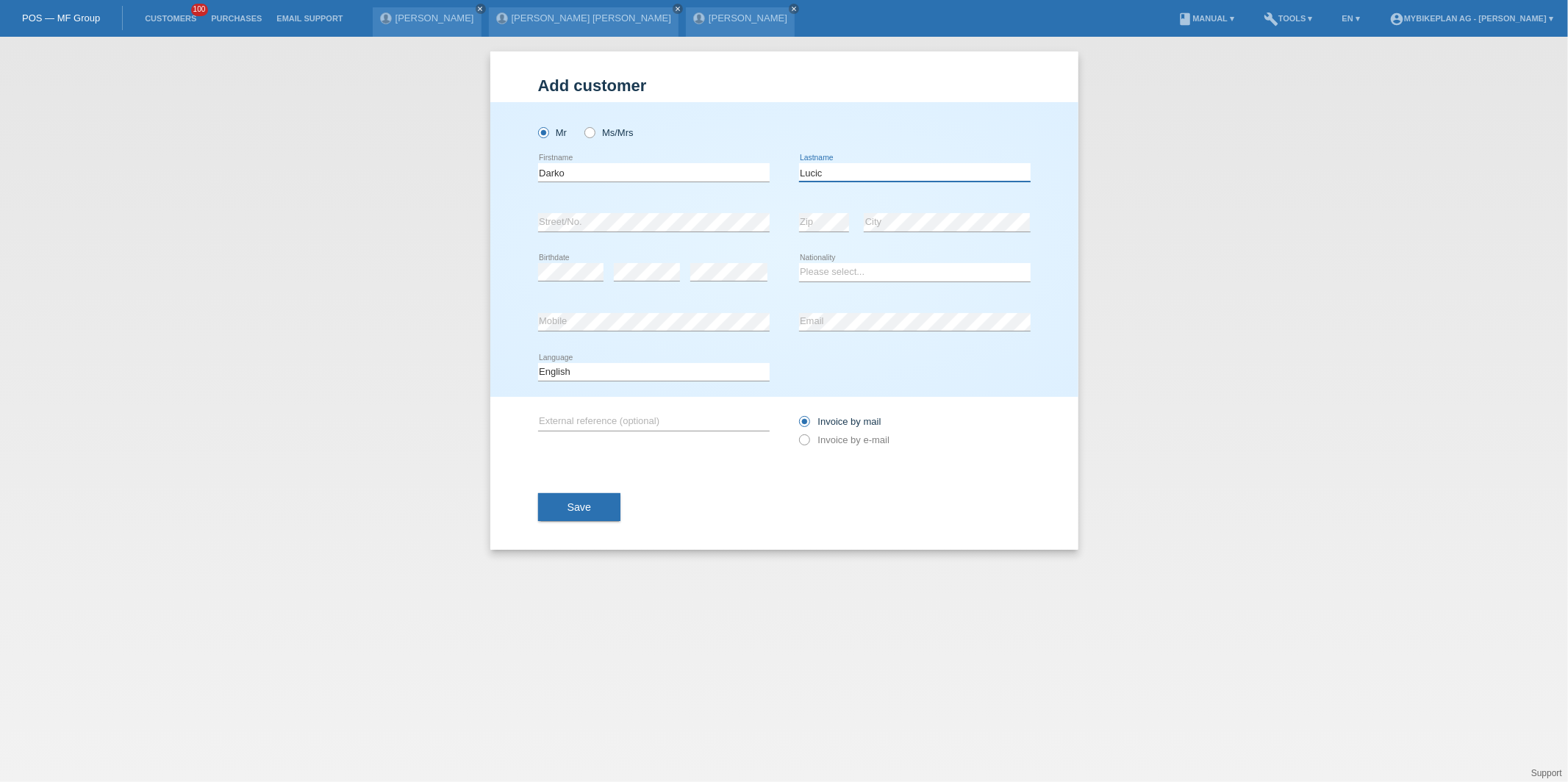
type input "Lucic"
select select "CH"
click at [546, 368] on select "Deutsch Français Italiano English" at bounding box center [654, 372] width 231 height 18
select select "de"
click at [538, 363] on select "Deutsch Français Italiano English" at bounding box center [654, 372] width 231 height 18
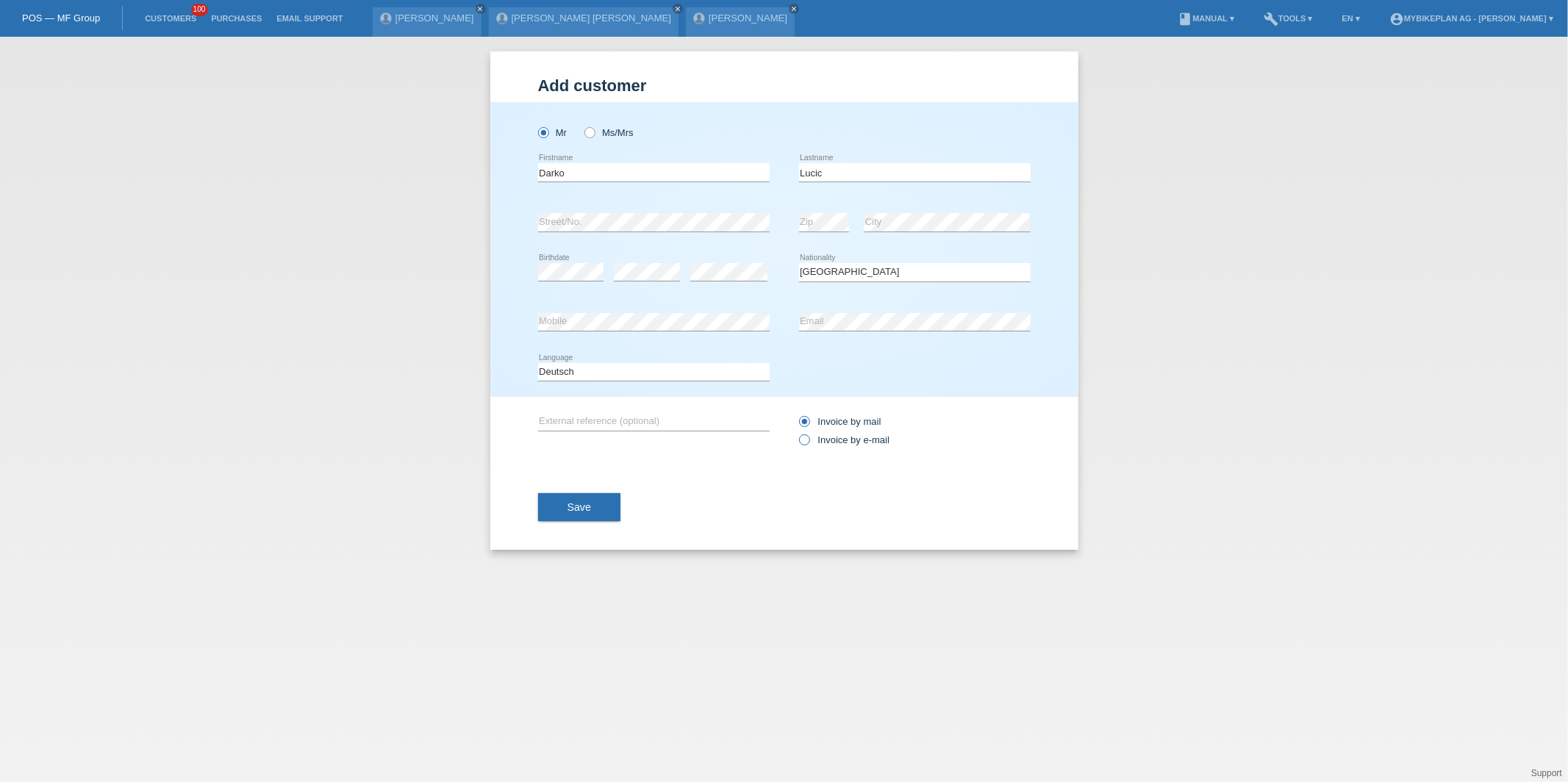
click at [814, 434] on label "Invoice by e-mail" at bounding box center [845, 440] width 91 height 11
click at [809, 434] on input "Invoice by e-mail" at bounding box center [804, 444] width 9 height 19
radio input "true"
click at [598, 513] on button "Save" at bounding box center [580, 507] width 83 height 28
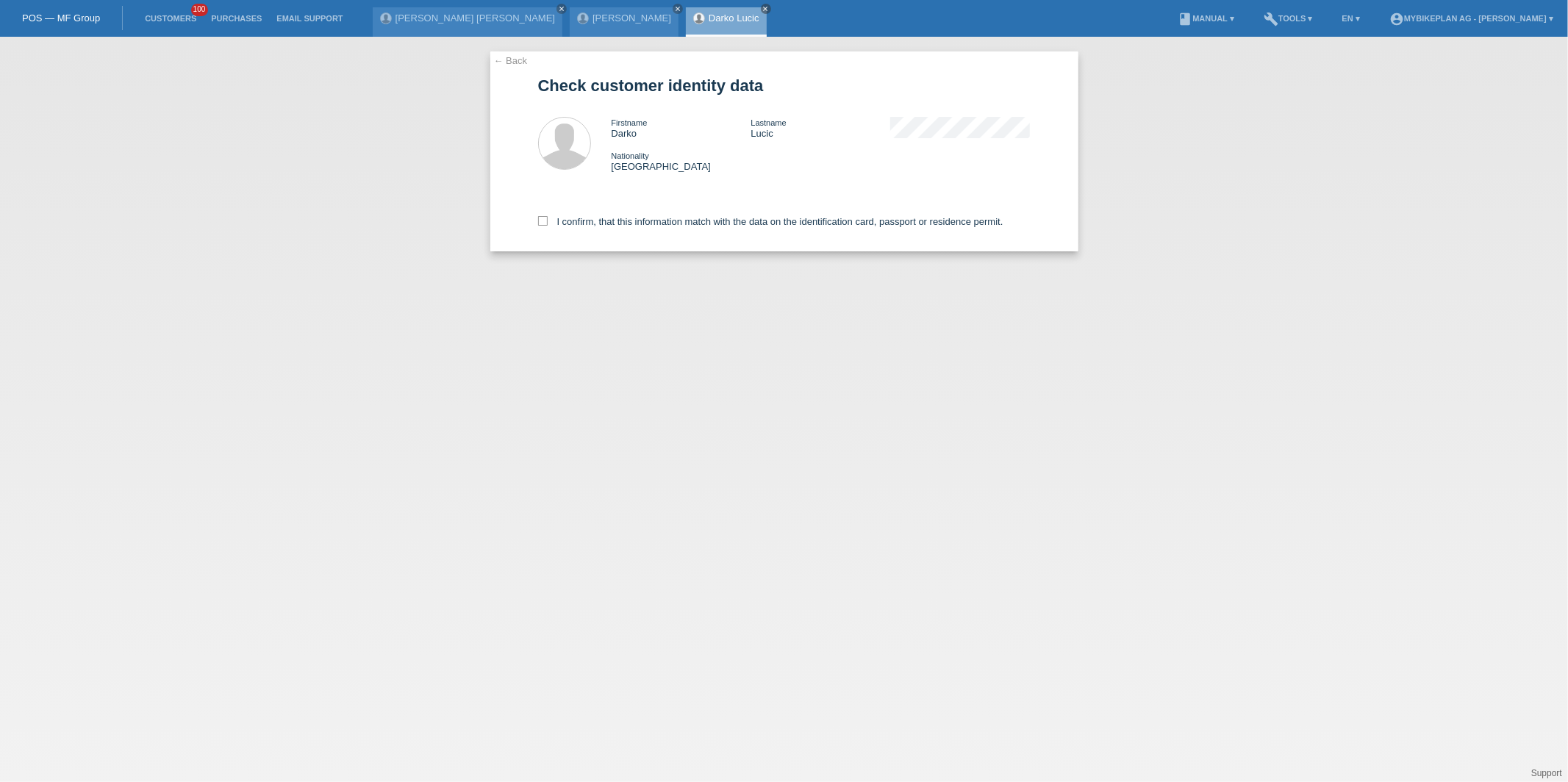
click at [623, 227] on div "I confirm, that this information match with the data on the identification card…" at bounding box center [784, 219] width 492 height 65
click at [623, 223] on label "I confirm, that this information match with the data on the identification card…" at bounding box center [770, 222] width 465 height 11
click at [548, 223] on input "I confirm, that this information match with the data on the identification card…" at bounding box center [543, 221] width 9 height 9
checkbox input "true"
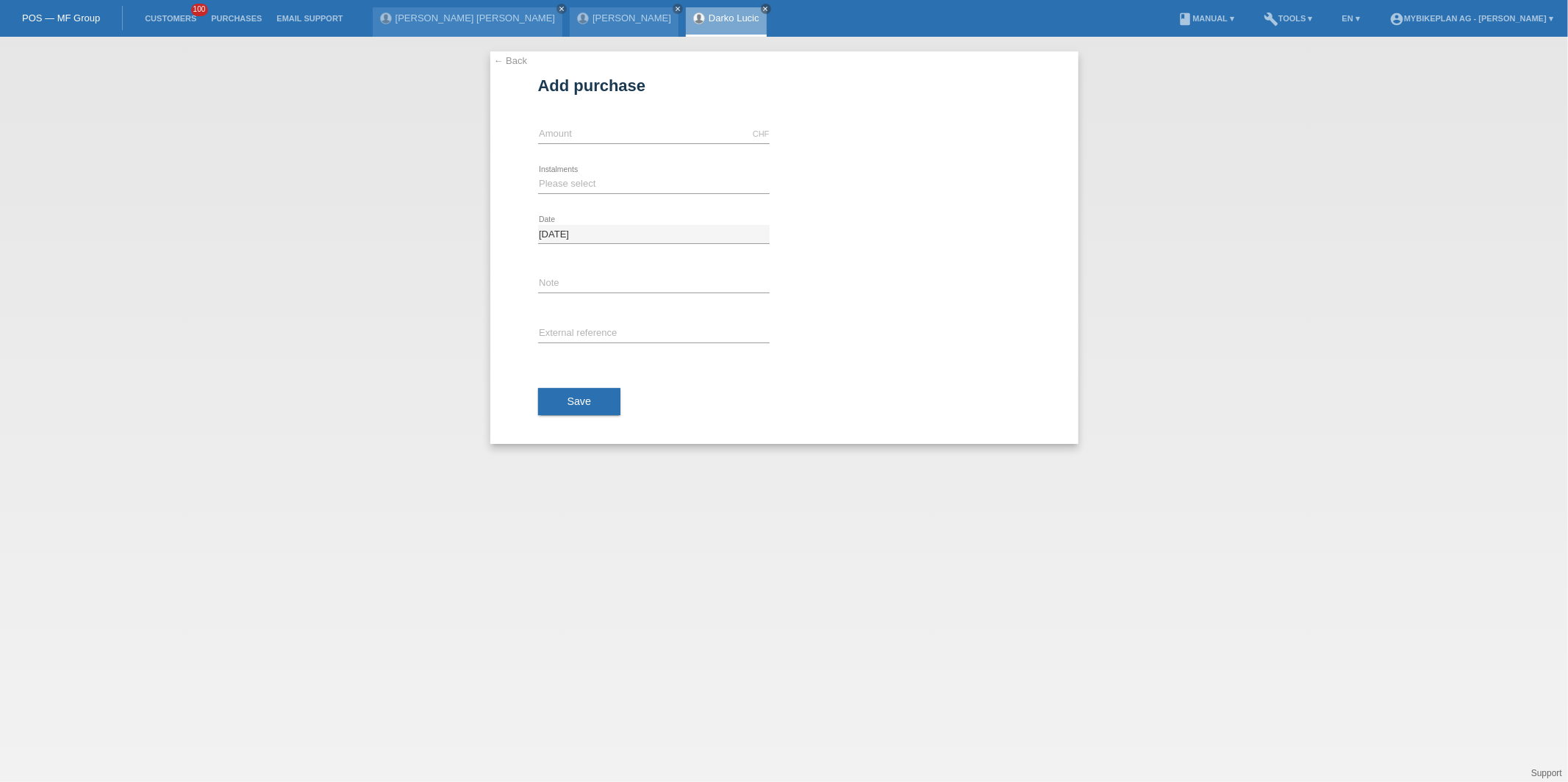
click at [645, 132] on input "text" at bounding box center [654, 134] width 231 height 19
type input "15000.00"
click at [609, 177] on select "Please select 6 instalments 12 instalments 18 instalments 24 instalments 36 ins…" at bounding box center [654, 184] width 231 height 18
select select "488"
click at [538, 175] on select "Please select 6 instalments 12 instalments 18 instalments 24 instalments 36 ins…" at bounding box center [654, 184] width 231 height 18
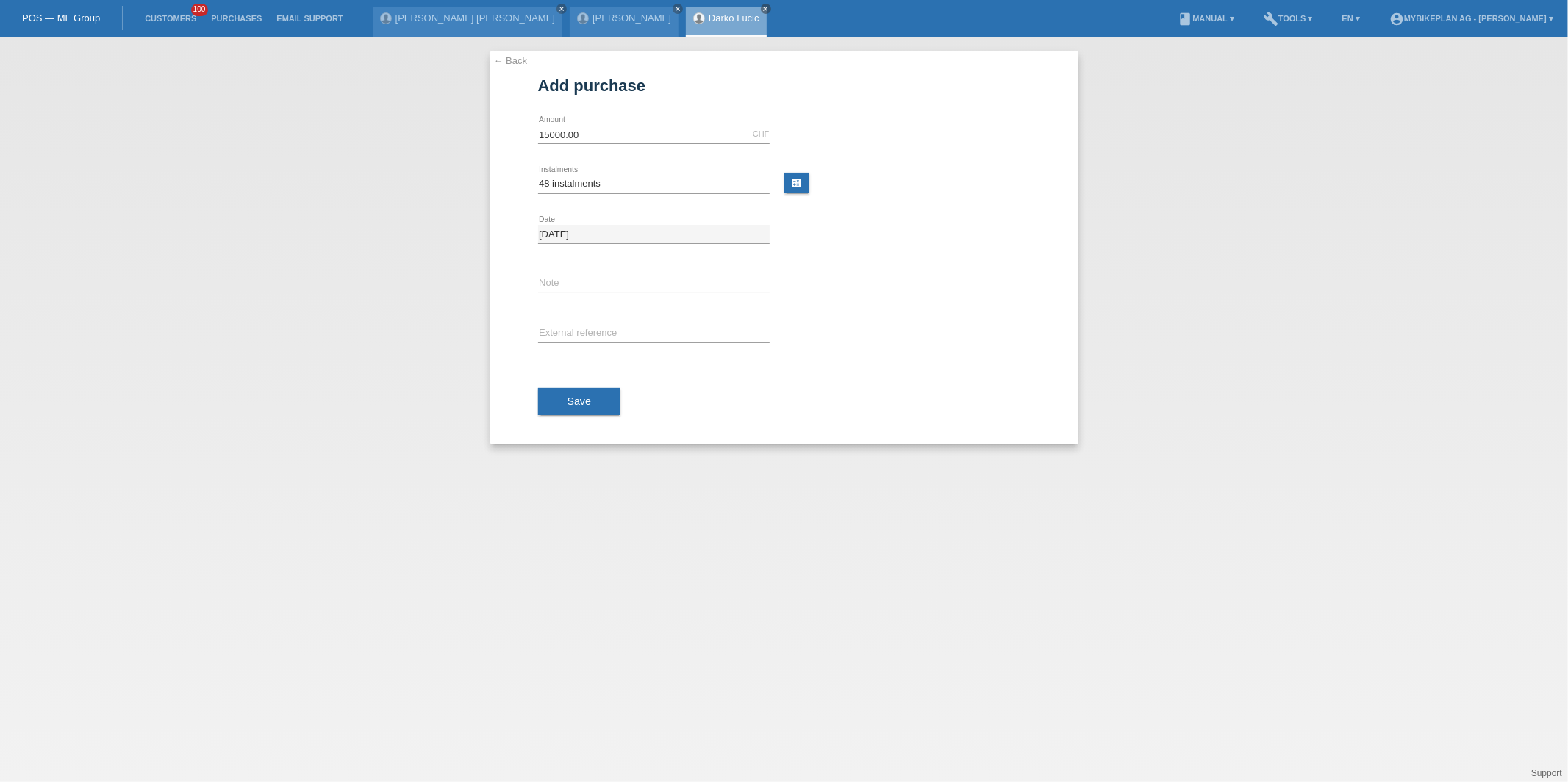
click at [573, 427] on div "Save" at bounding box center [784, 402] width 492 height 85
click at [588, 406] on span "Save" at bounding box center [579, 401] width 24 height 12
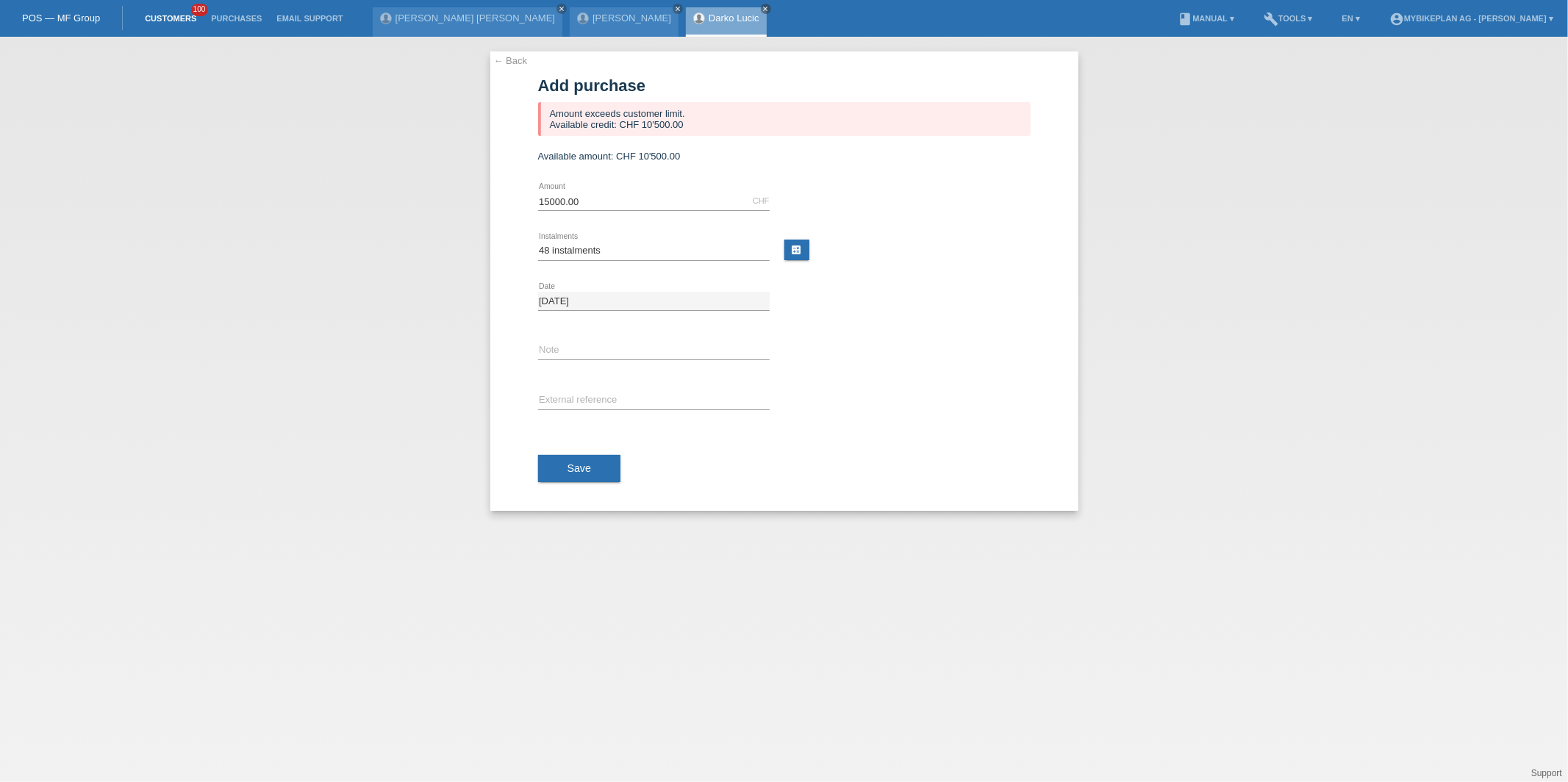
click at [158, 19] on link "Customers" at bounding box center [170, 18] width 66 height 9
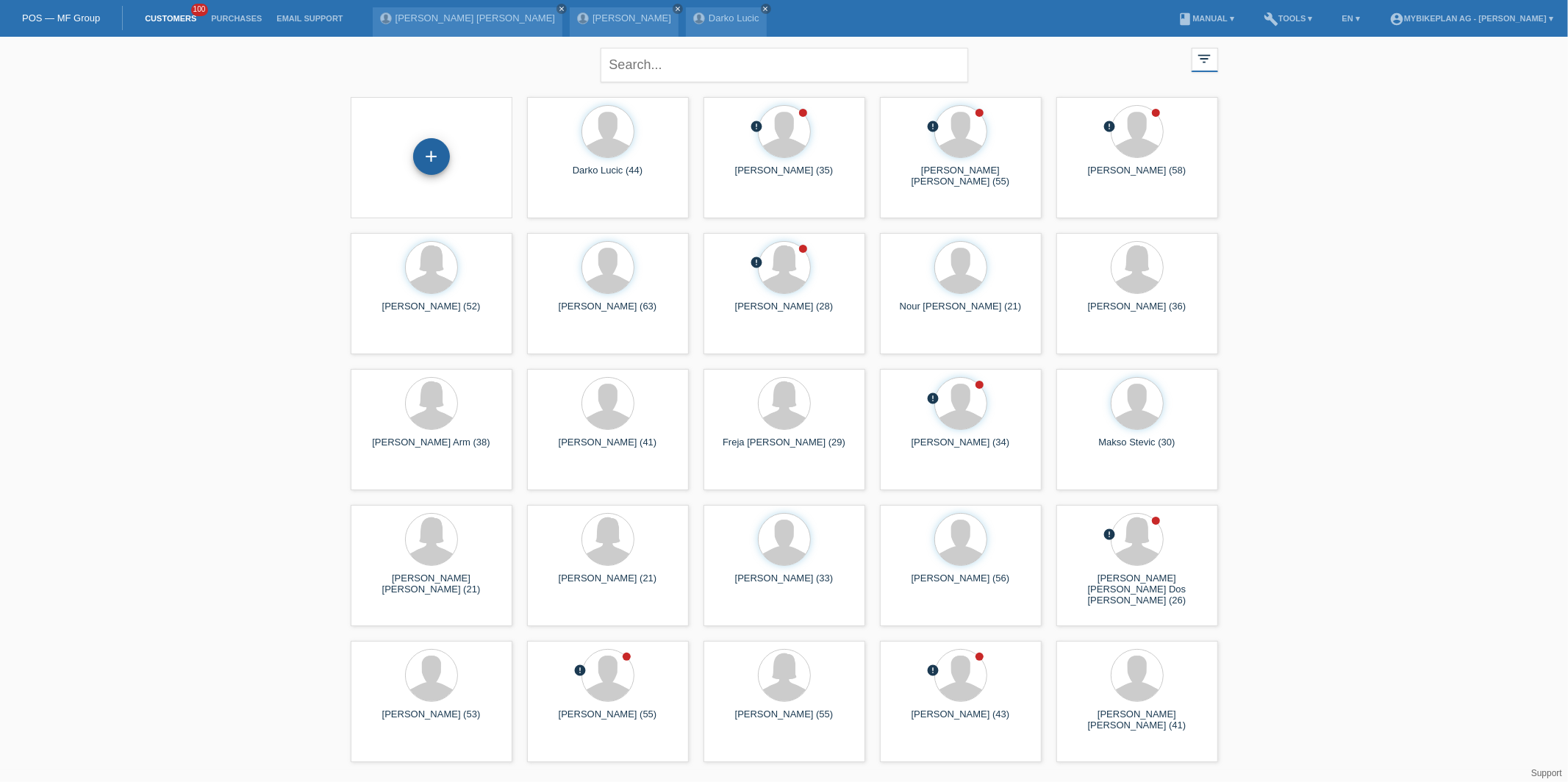
click at [429, 141] on div "+" at bounding box center [431, 156] width 37 height 37
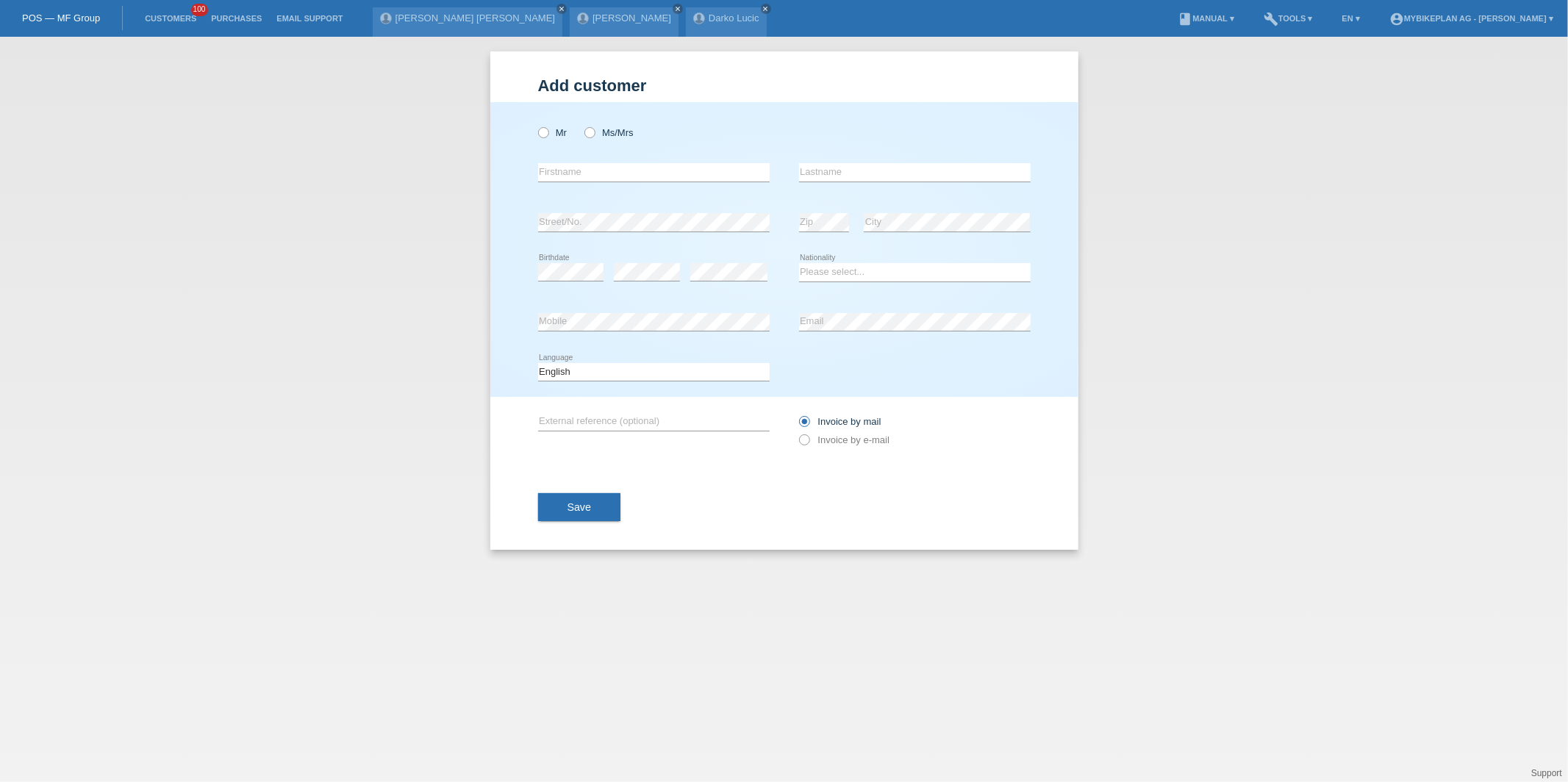
click at [529, 126] on div "Mr Ms/Mrs error Firstname Zip" at bounding box center [784, 249] width 588 height 295
click at [548, 128] on label "Mr" at bounding box center [553, 133] width 30 height 11
click at [548, 128] on input "Mr" at bounding box center [543, 132] width 9 height 9
radio input "true"
click at [563, 158] on div "error Firstname" at bounding box center [654, 173] width 231 height 50
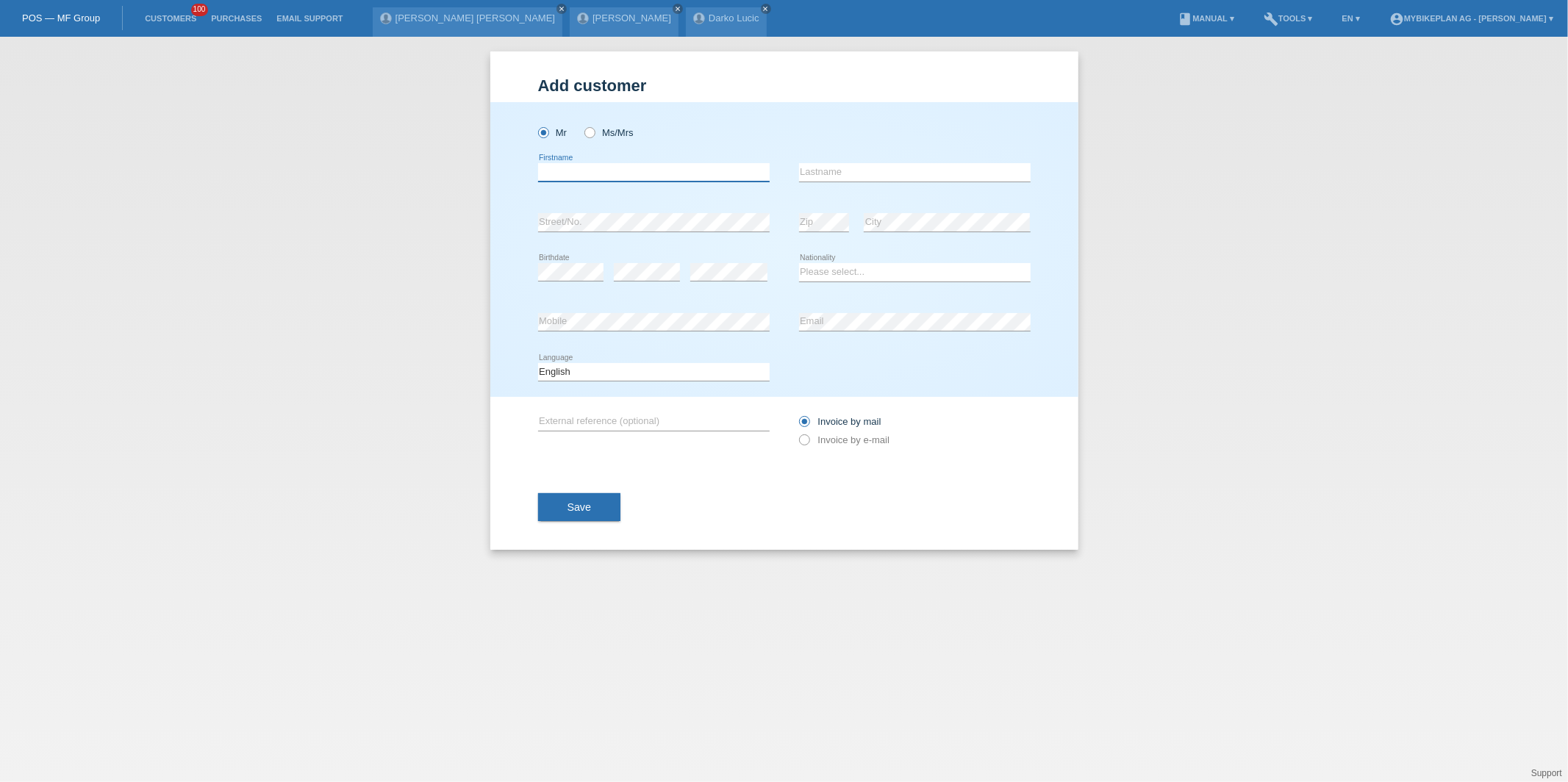
drag, startPoint x: 563, startPoint y: 167, endPoint x: 555, endPoint y: 168, distance: 8.1
click at [563, 167] on input "text" at bounding box center [654, 173] width 231 height 19
type input "[PERSON_NAME]"
type input "Bü"
click at [163, 27] on li "Customers 100" at bounding box center [170, 19] width 66 height 37
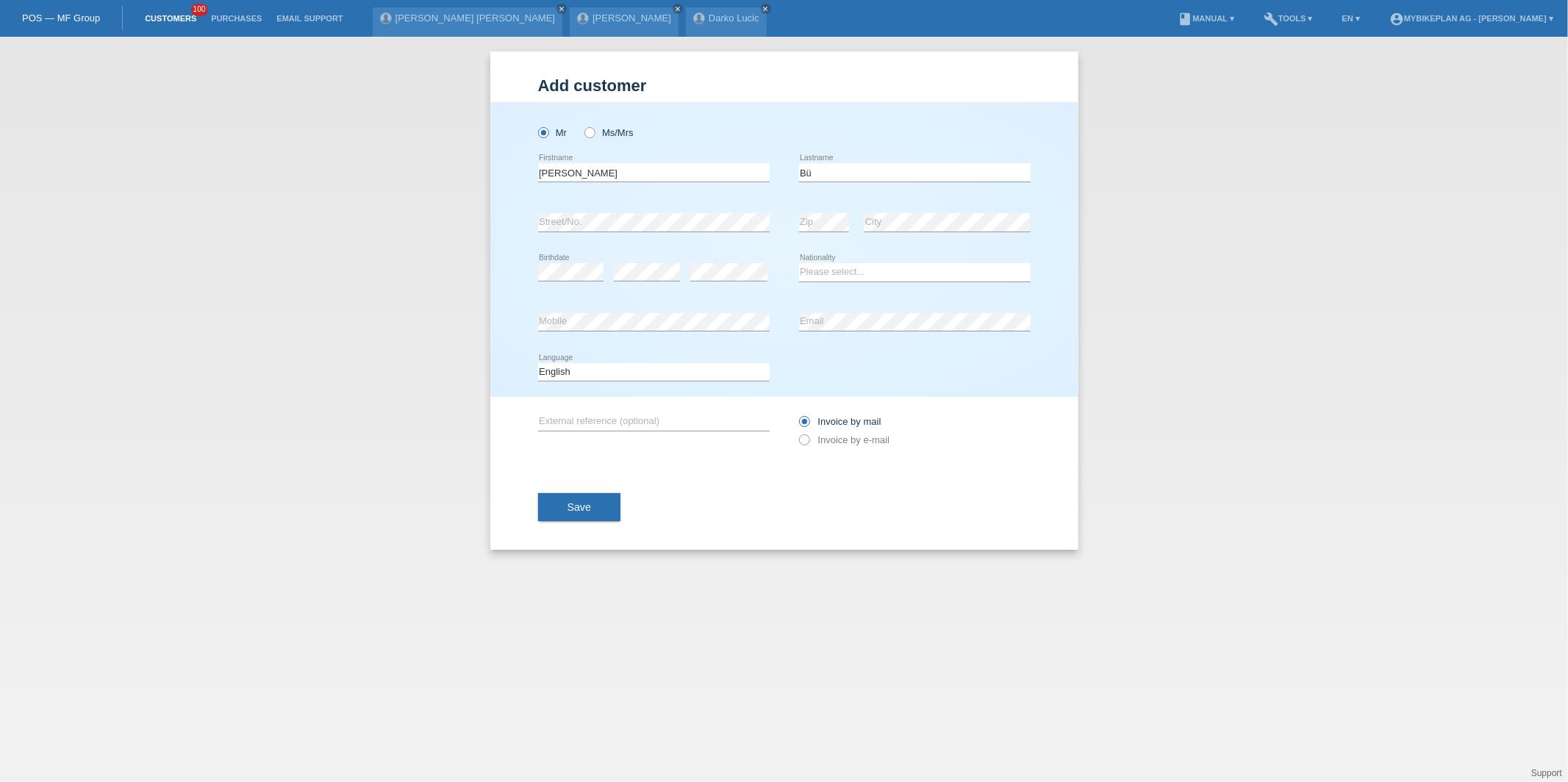
click at [167, 15] on link "Customers" at bounding box center [170, 18] width 66 height 9
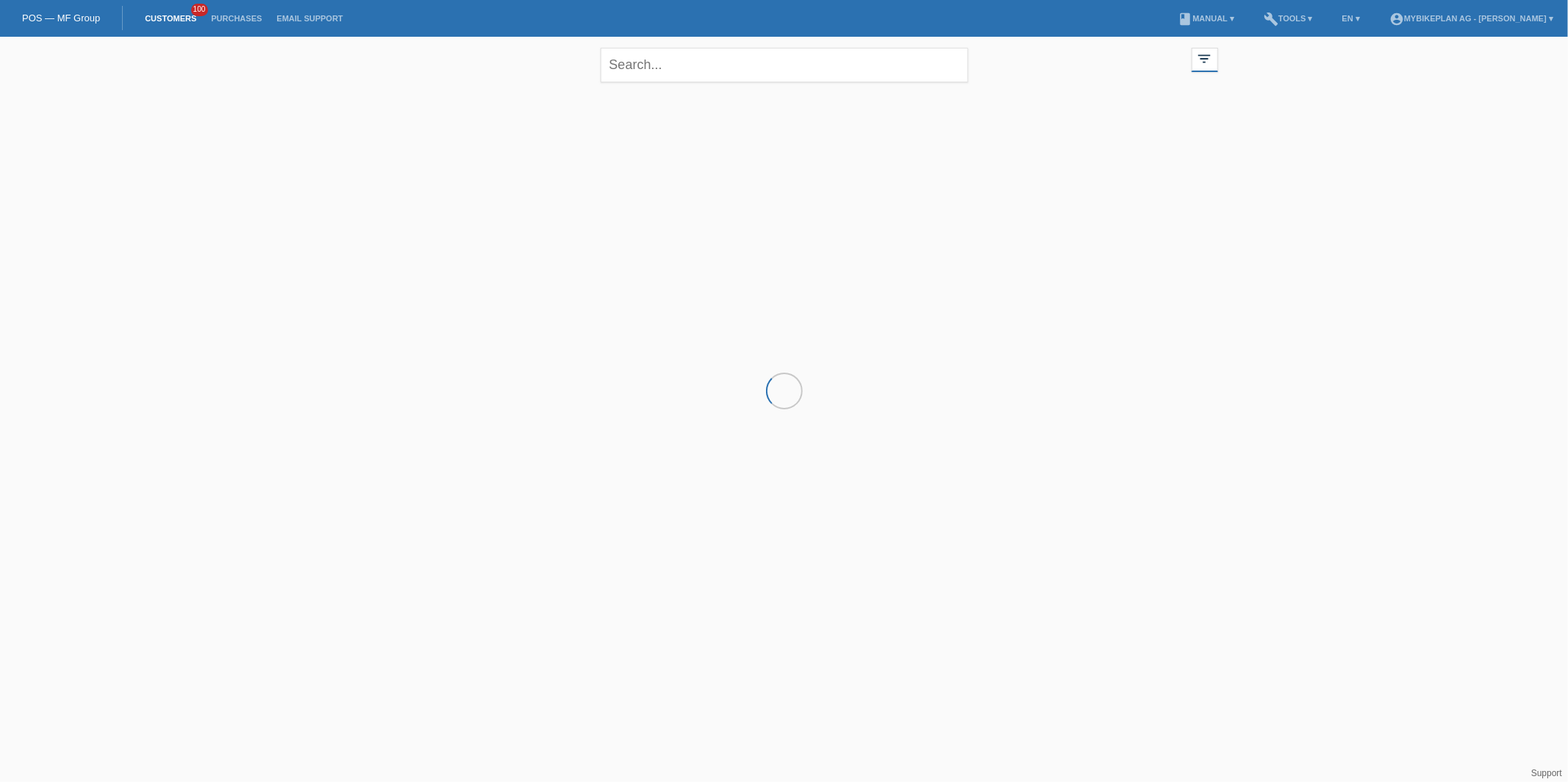
click at [752, 83] on div "close" at bounding box center [784, 63] width 367 height 53
click at [739, 76] on input "text" at bounding box center [784, 65] width 367 height 34
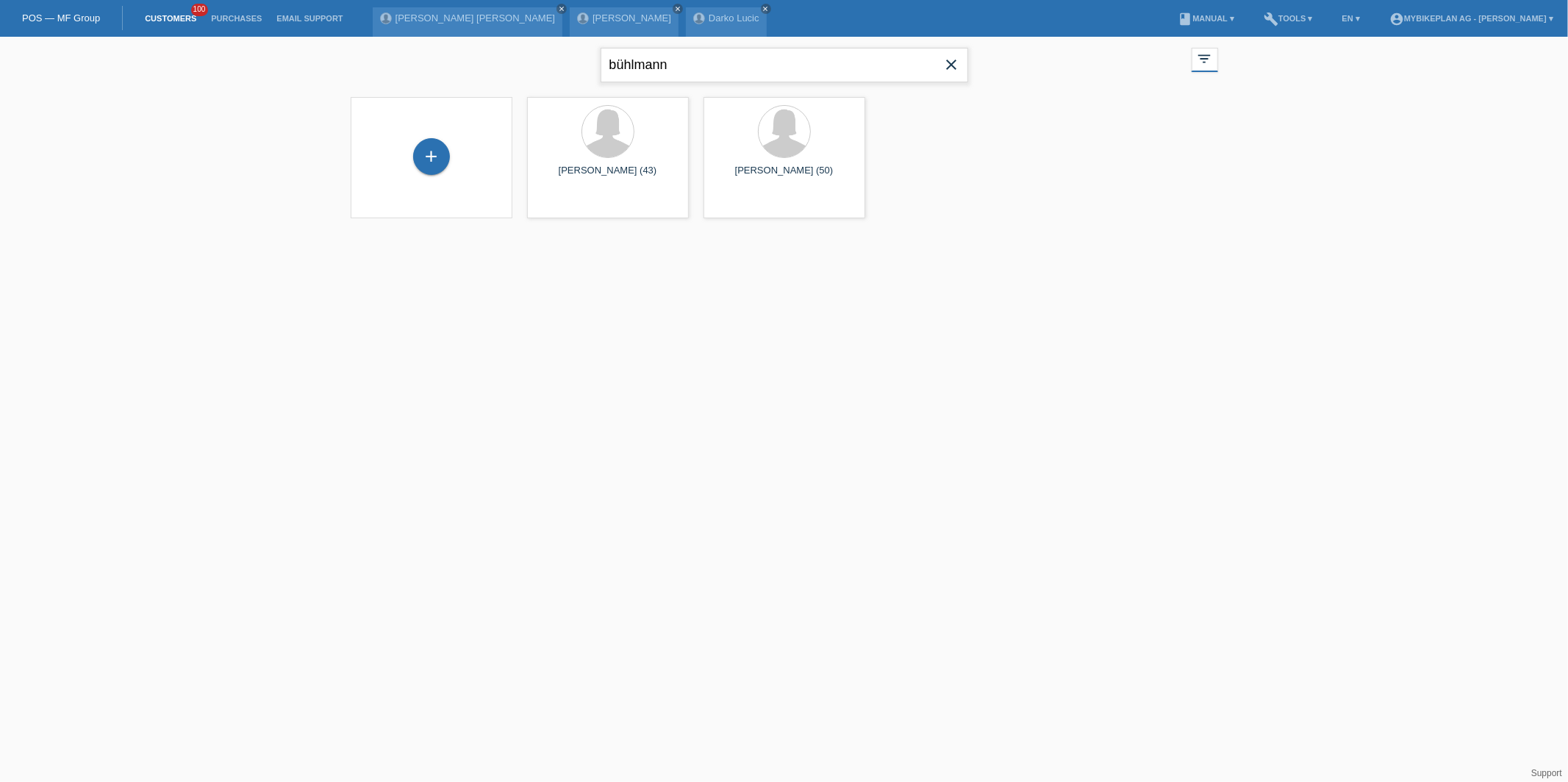
click at [620, 68] on input "bühlmann" at bounding box center [784, 65] width 367 height 34
type input "buehlmann"
click at [552, 210] on div "launch Show" at bounding box center [552, 205] width 50 height 22
click at [552, 205] on span "Show" at bounding box center [560, 205] width 24 height 11
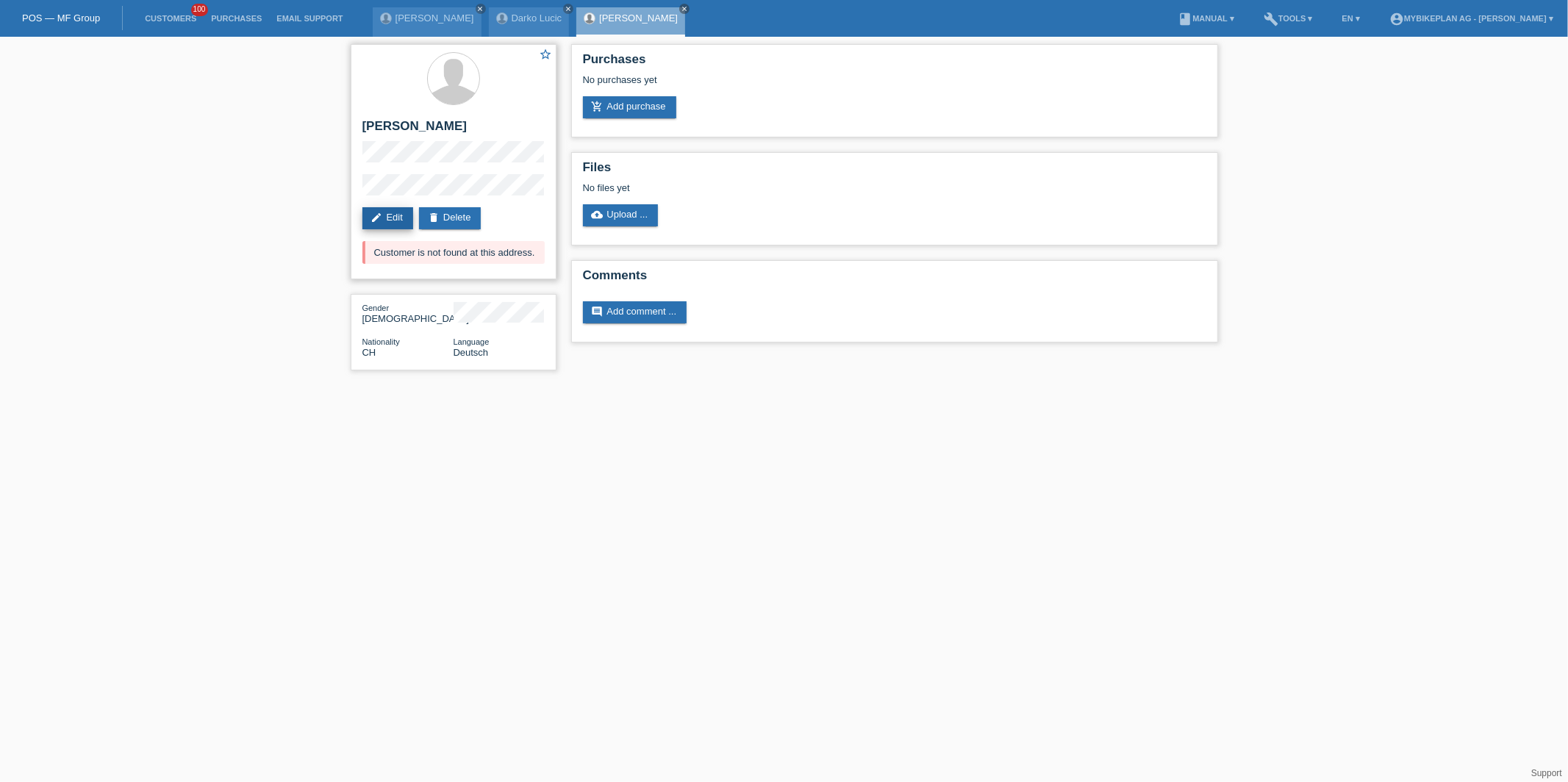
click at [388, 209] on link "edit Edit" at bounding box center [388, 218] width 51 height 22
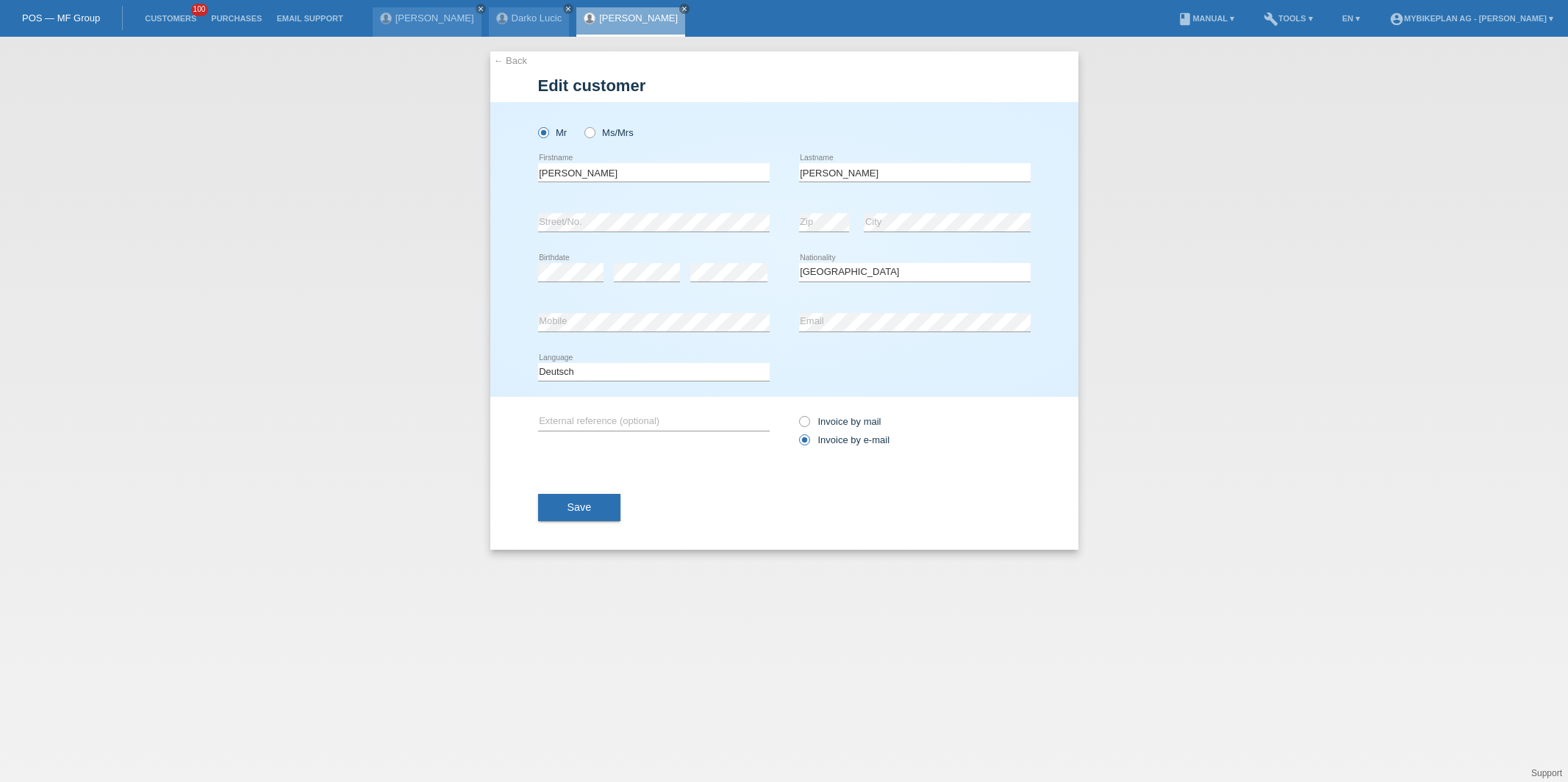
select select "CH"
click at [545, 498] on button "Save" at bounding box center [580, 507] width 83 height 28
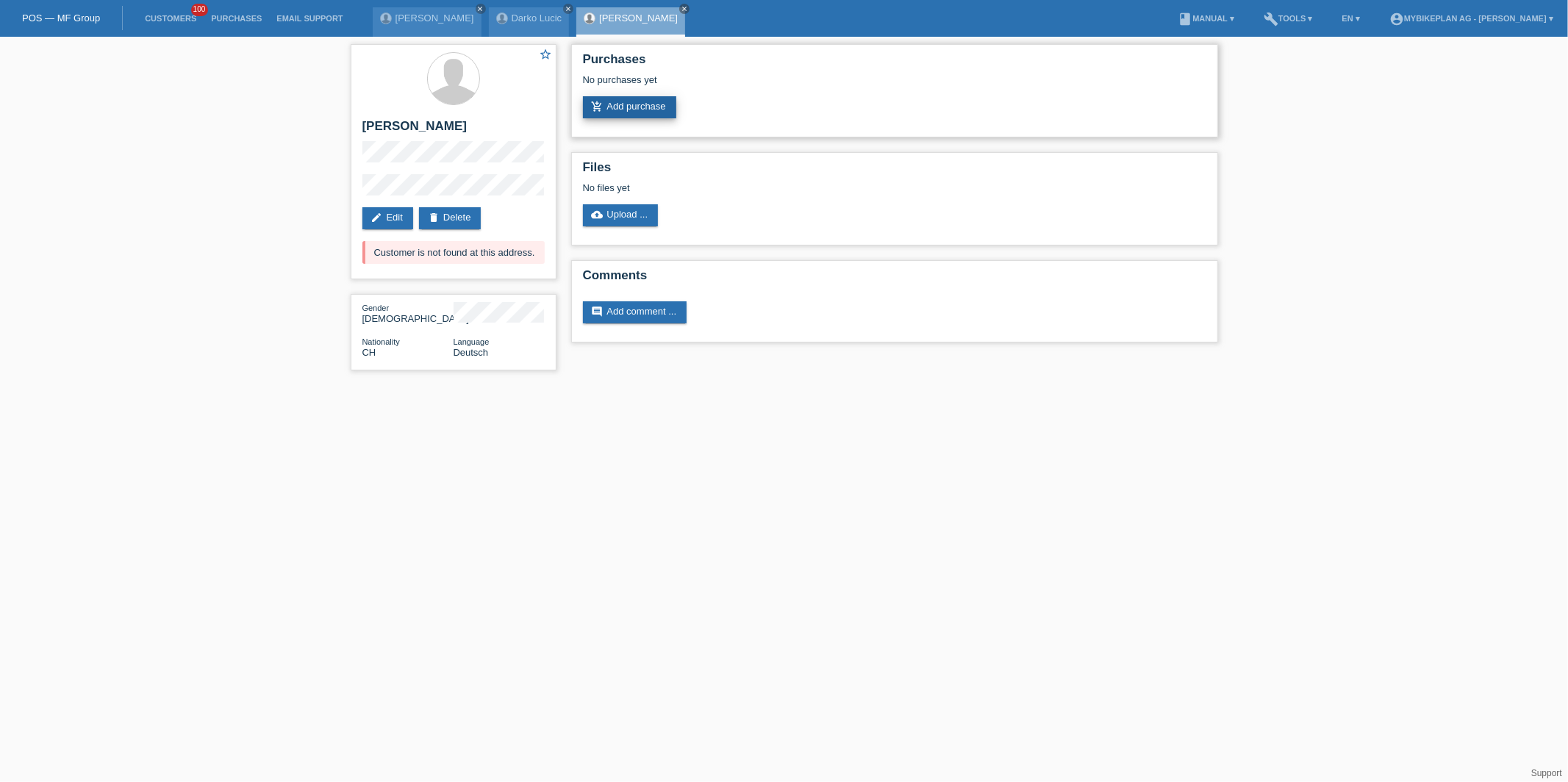
click at [634, 109] on link "add_shopping_cart Add purchase" at bounding box center [629, 107] width 93 height 22
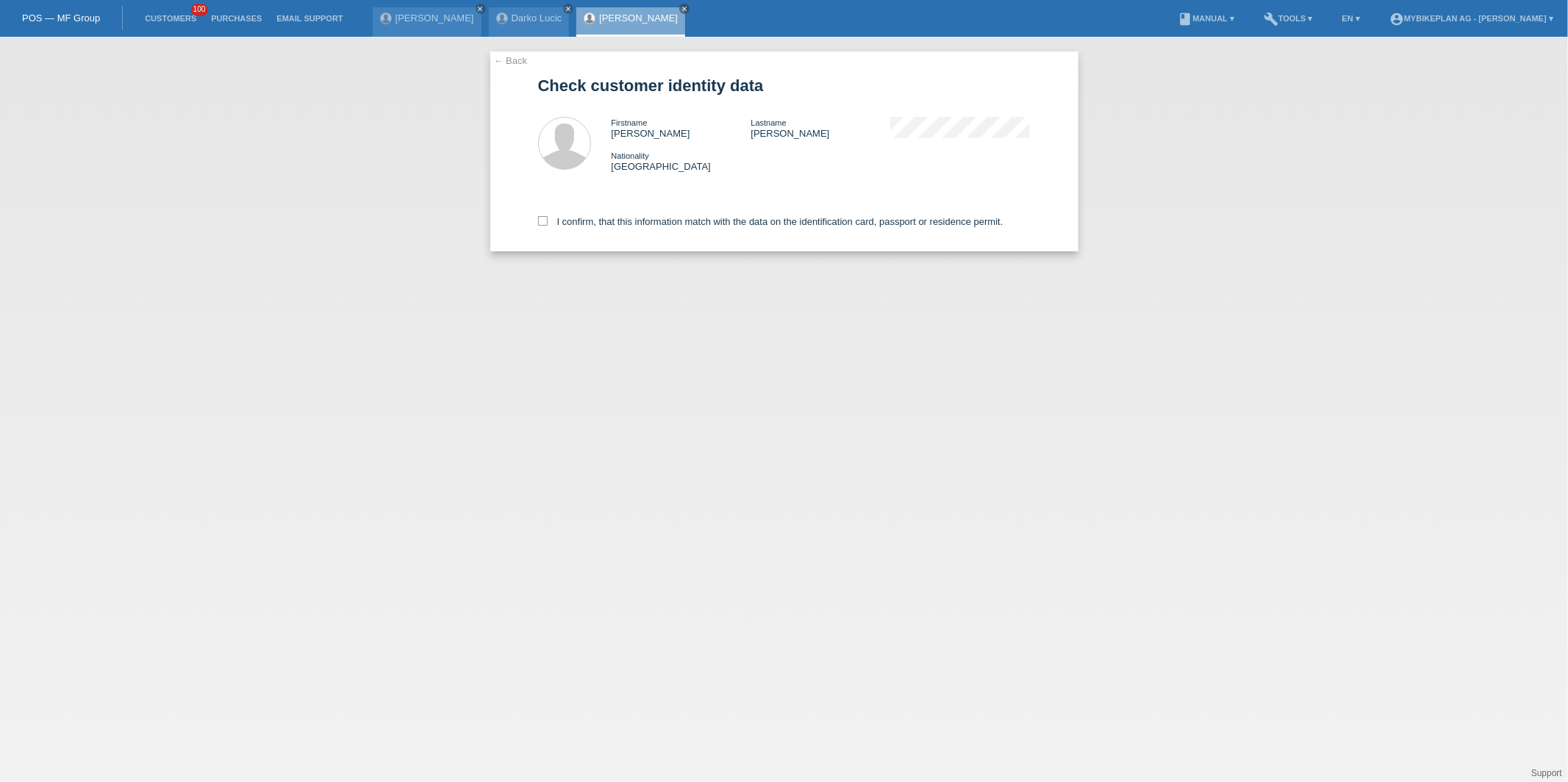
click at [629, 238] on div "I confirm, that this information match with the data on the identification card…" at bounding box center [784, 219] width 492 height 65
click at [632, 223] on label "I confirm, that this information match with the data on the identification card…" at bounding box center [770, 222] width 465 height 11
click at [548, 223] on input "I confirm, that this information match with the data on the identification card…" at bounding box center [543, 221] width 9 height 9
checkbox input "true"
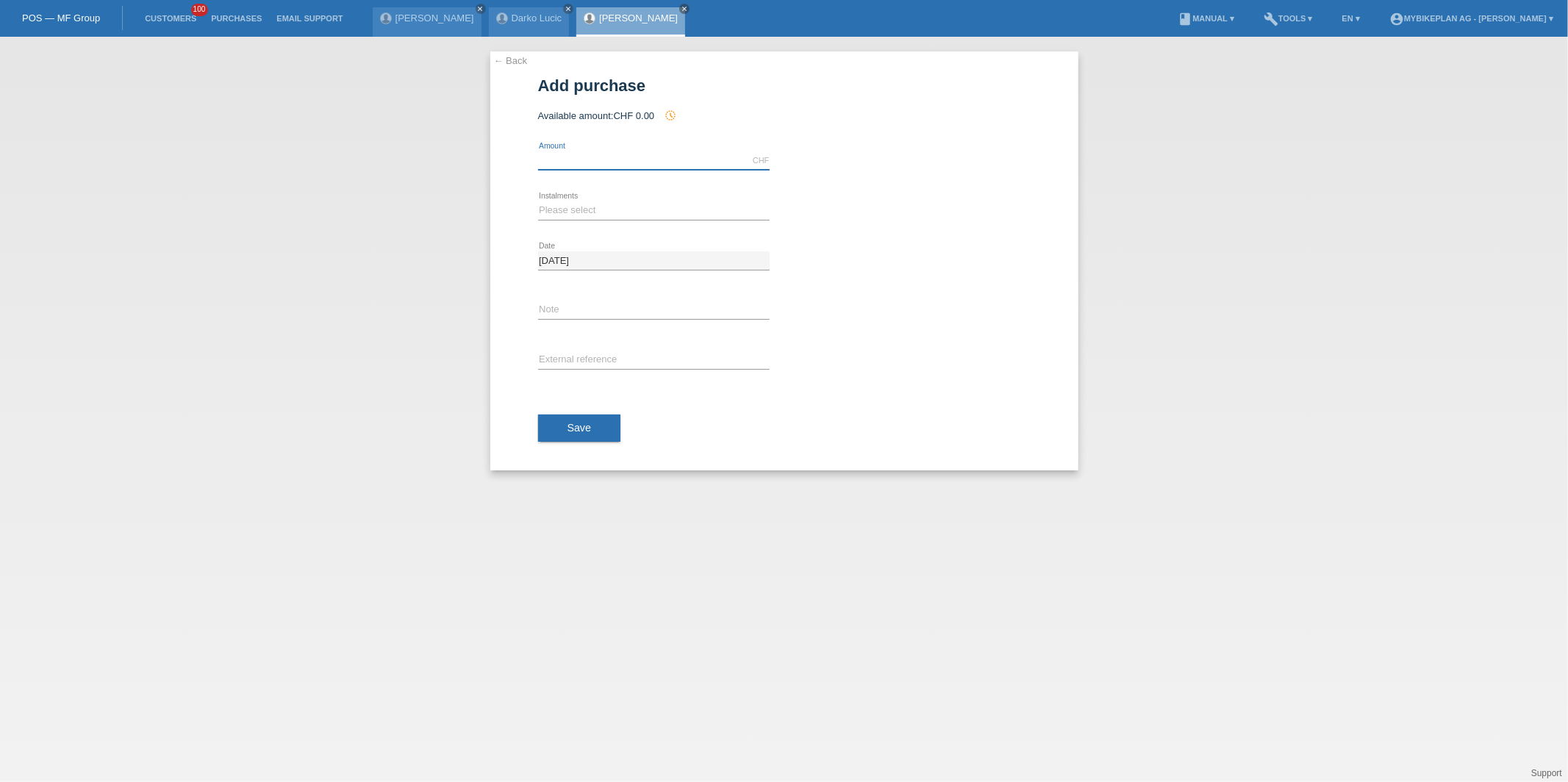
click at [601, 160] on input "text" at bounding box center [654, 161] width 231 height 19
type input "15000.00"
click at [589, 218] on select "Please select 6 instalments 12 instalments 18 instalments 24 instalments 36 ins…" at bounding box center [654, 210] width 231 height 18
select select "488"
click at [538, 202] on select "Please select 6 instalments 12 instalments 18 instalments 24 instalments 36 ins…" at bounding box center [654, 210] width 231 height 18
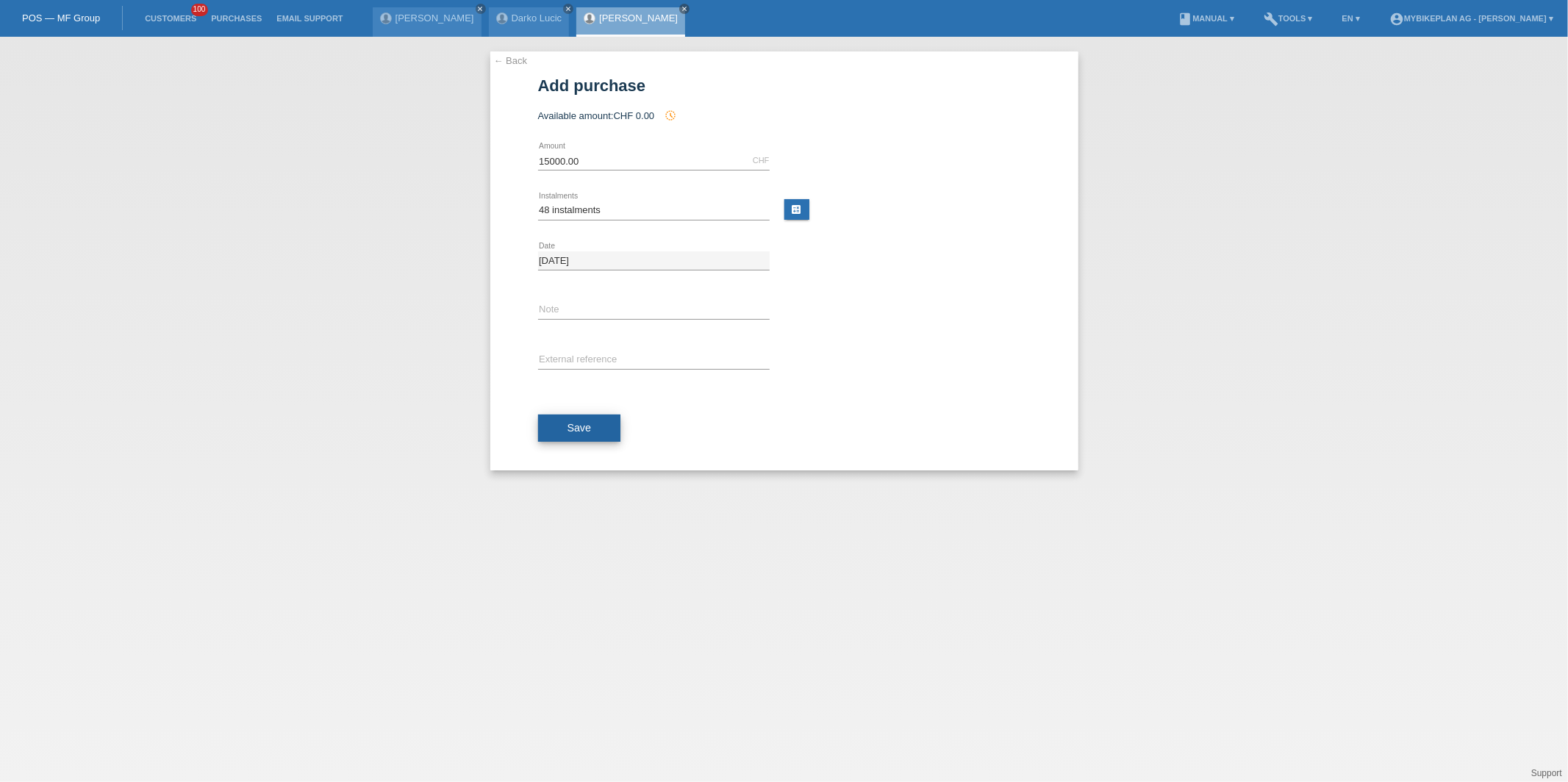
click at [585, 423] on span "Save" at bounding box center [579, 427] width 24 height 12
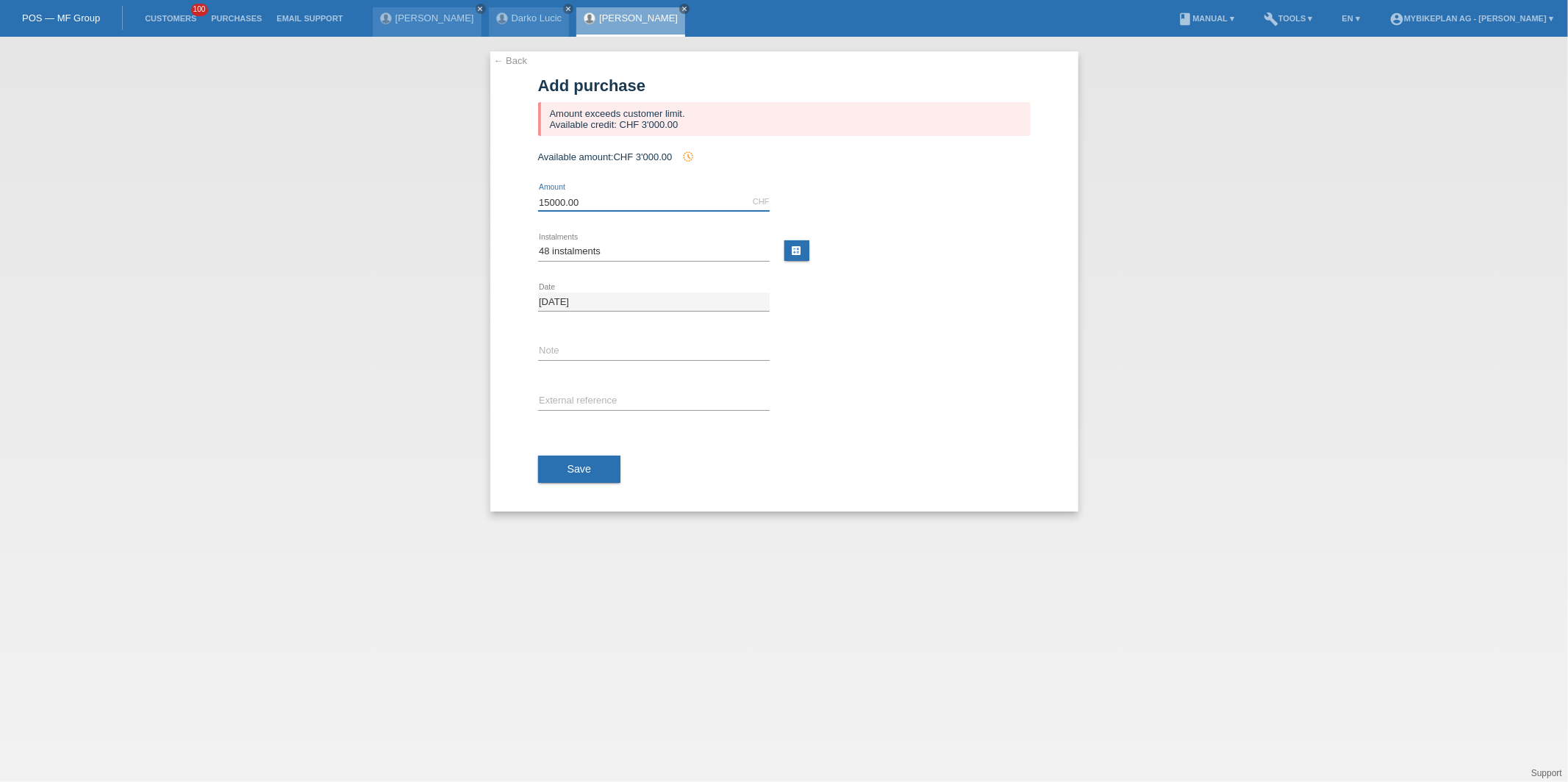
click at [552, 198] on input "15000.00" at bounding box center [654, 202] width 231 height 19
type input "3000.00"
click at [562, 461] on button "Save" at bounding box center [580, 470] width 83 height 28
